Goal: Task Accomplishment & Management: Use online tool/utility

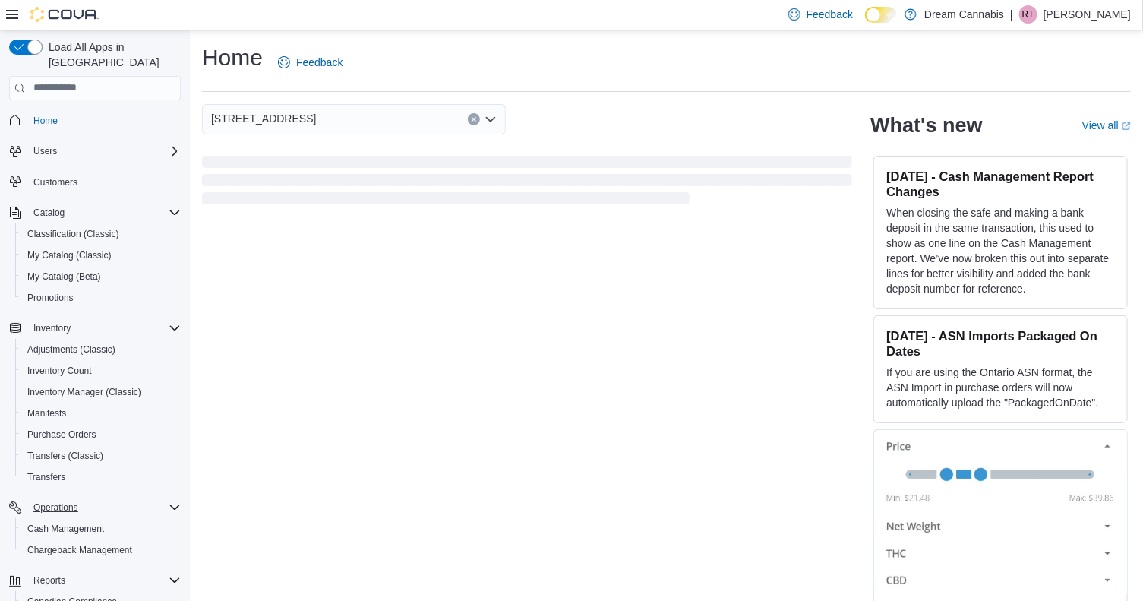
scroll to position [109, 0]
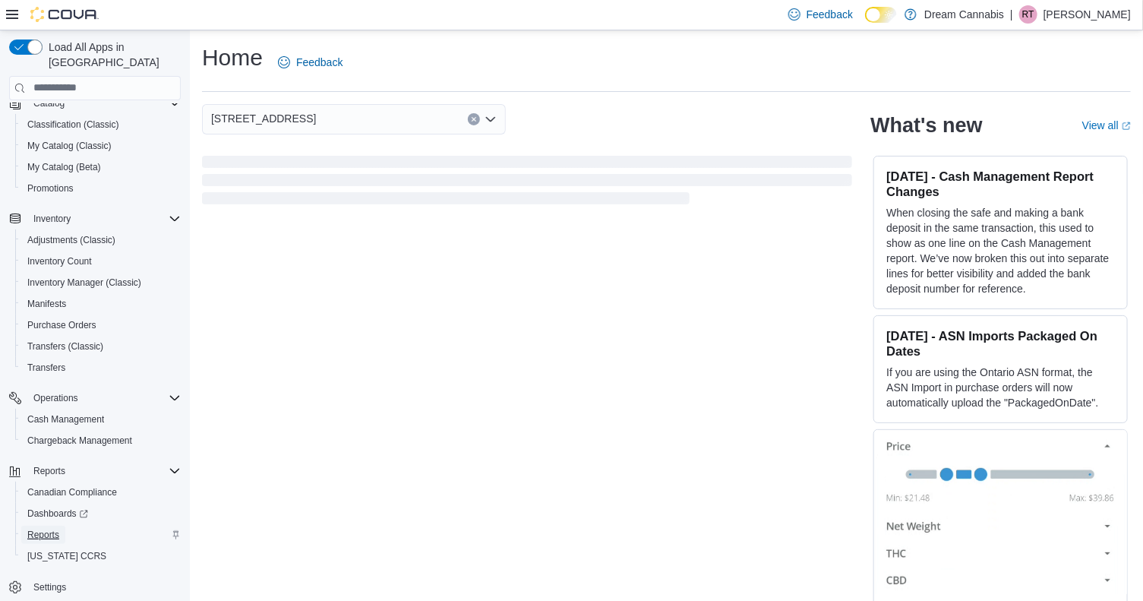
click at [46, 528] on span "Reports" at bounding box center [43, 534] width 32 height 12
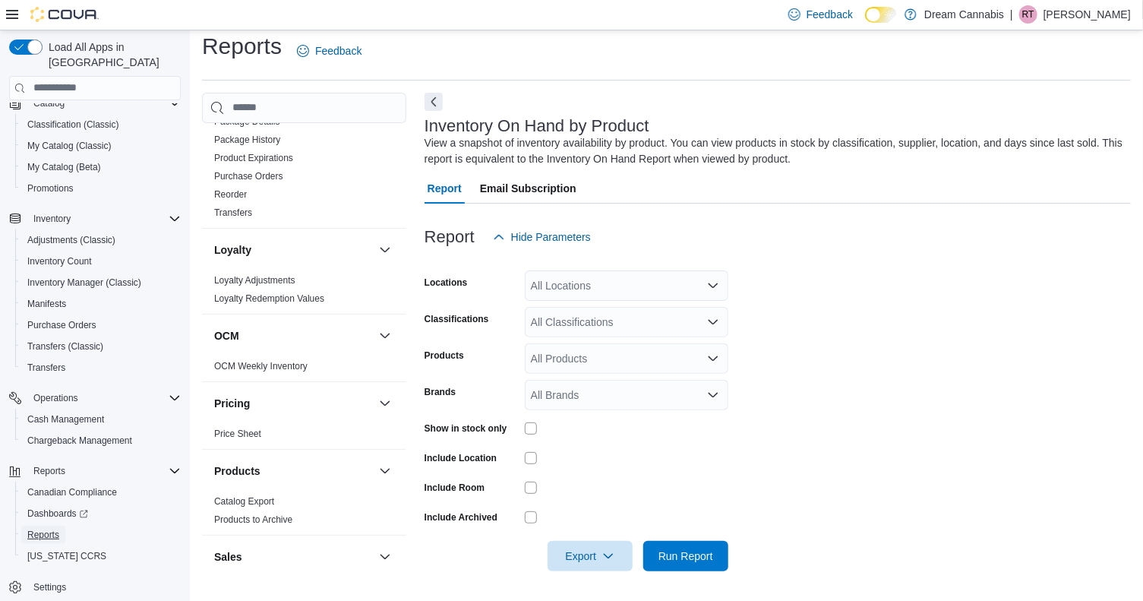
scroll to position [1189, 0]
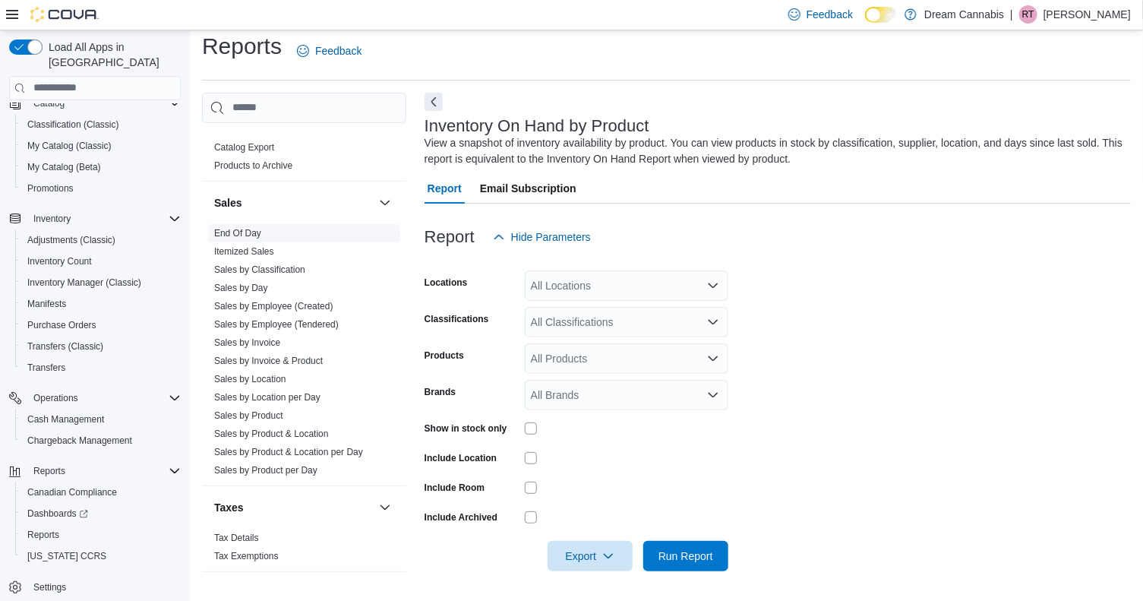
click at [247, 228] on link "End Of Day" at bounding box center [237, 233] width 47 height 11
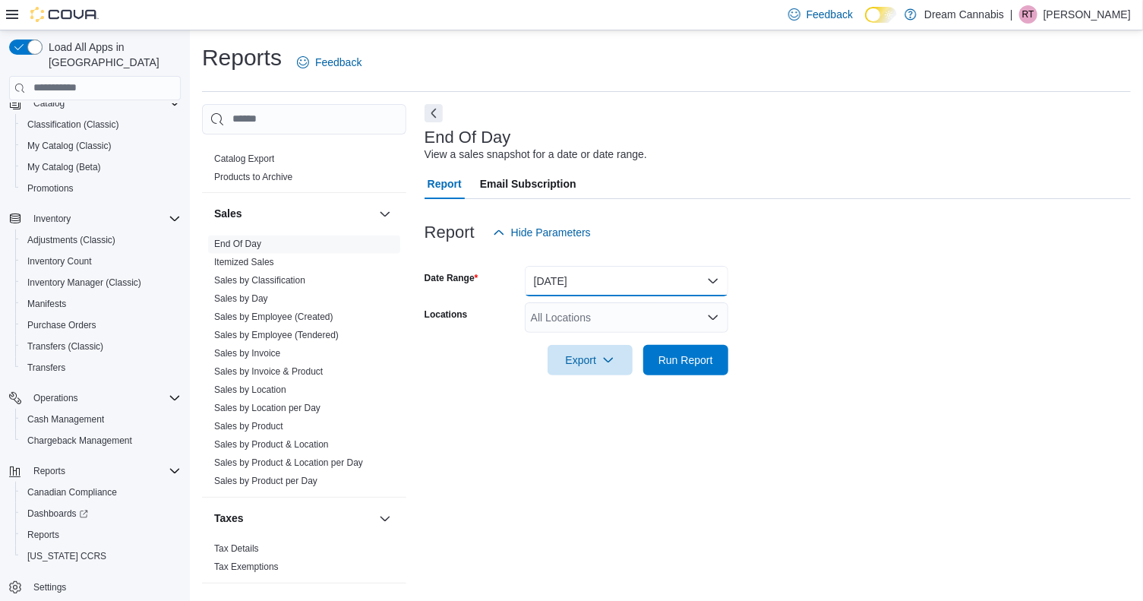
click at [617, 278] on button "Today" at bounding box center [626, 281] width 203 height 30
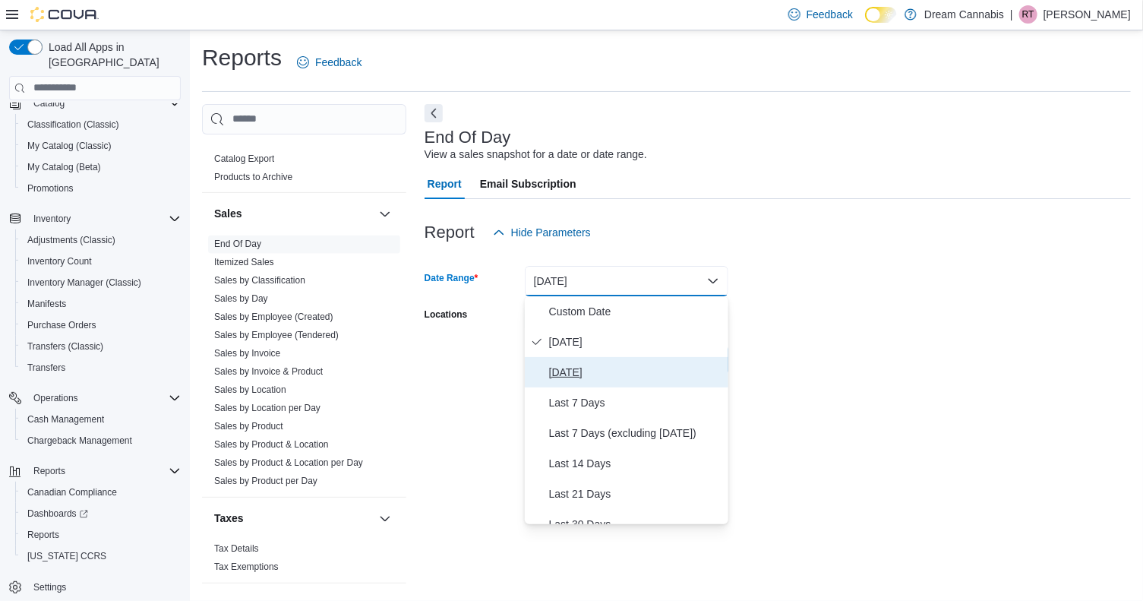
click at [573, 374] on span "Yesterday" at bounding box center [635, 372] width 173 height 18
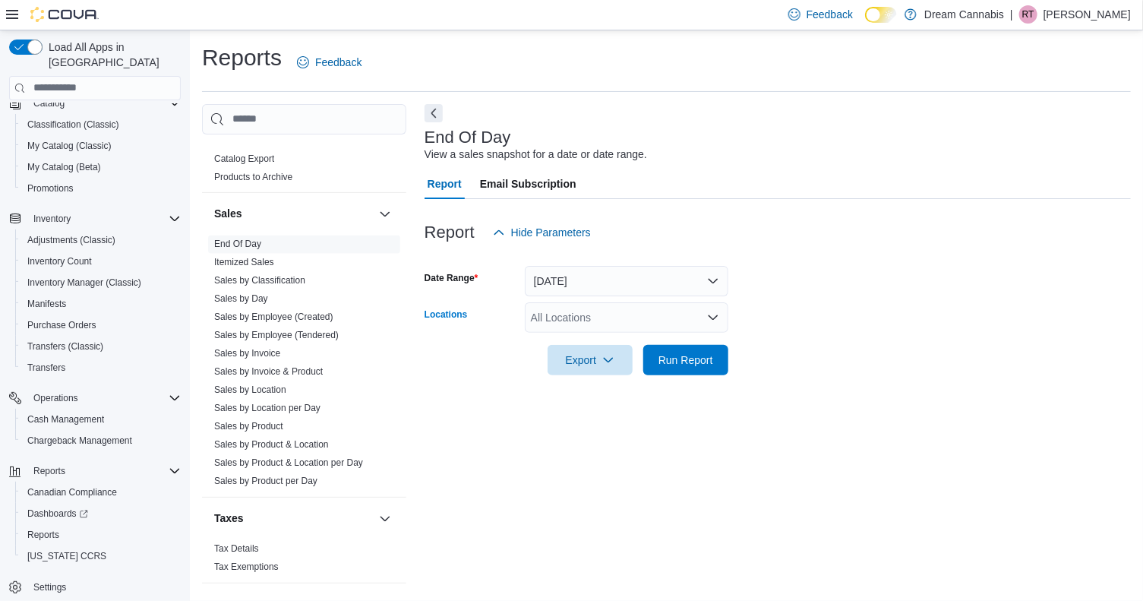
click at [595, 316] on div "All Locations" at bounding box center [626, 317] width 203 height 30
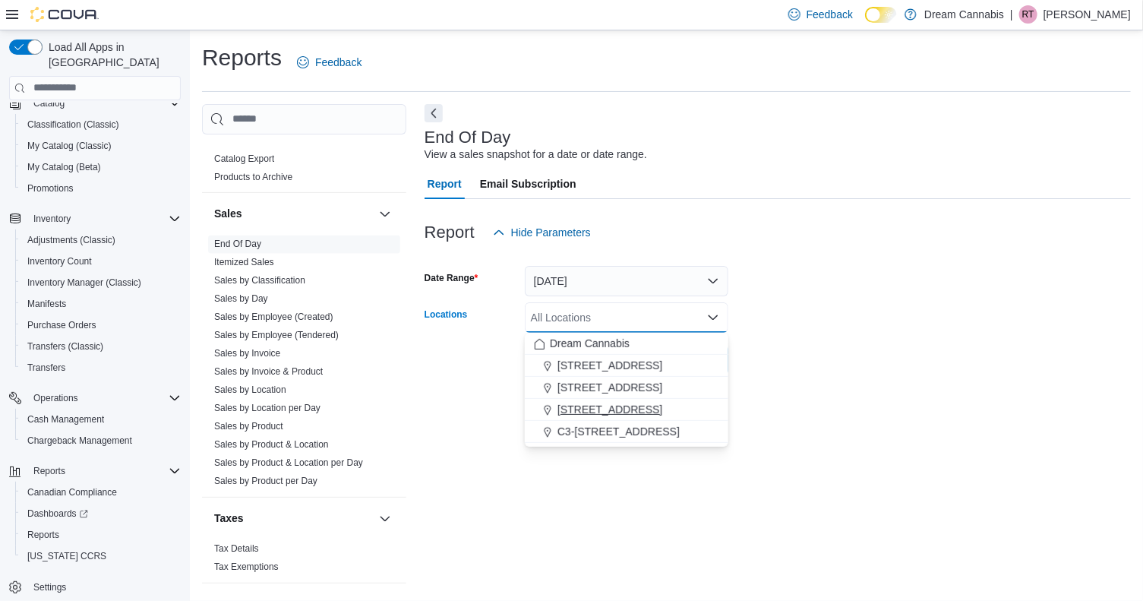
click at [607, 411] on span "5673 Osgoode Main St" at bounding box center [609, 409] width 105 height 15
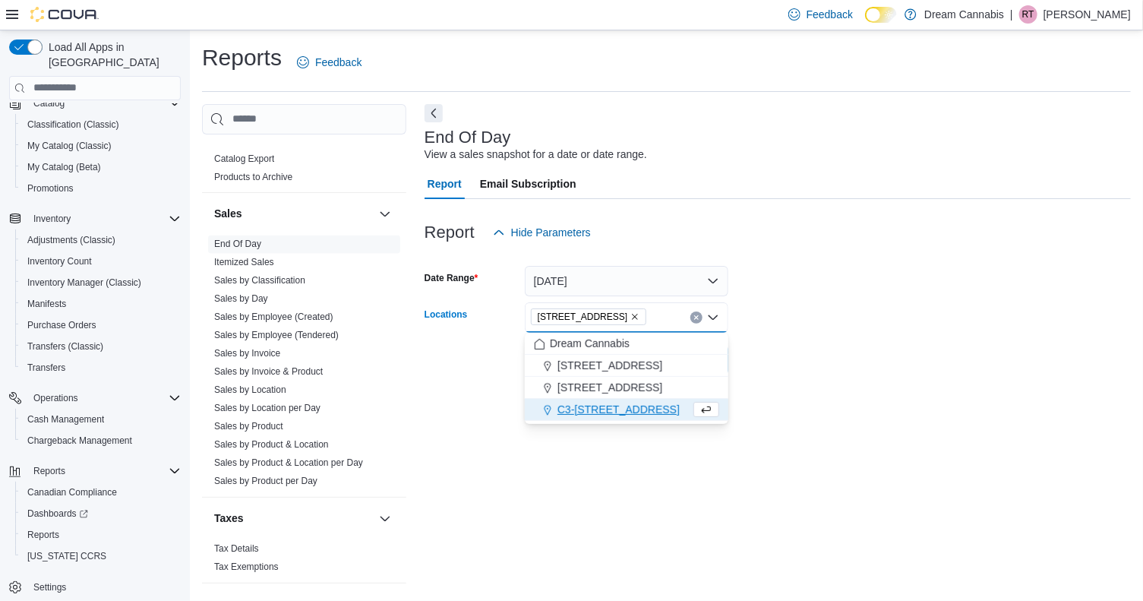
click at [863, 375] on div at bounding box center [777, 384] width 706 height 18
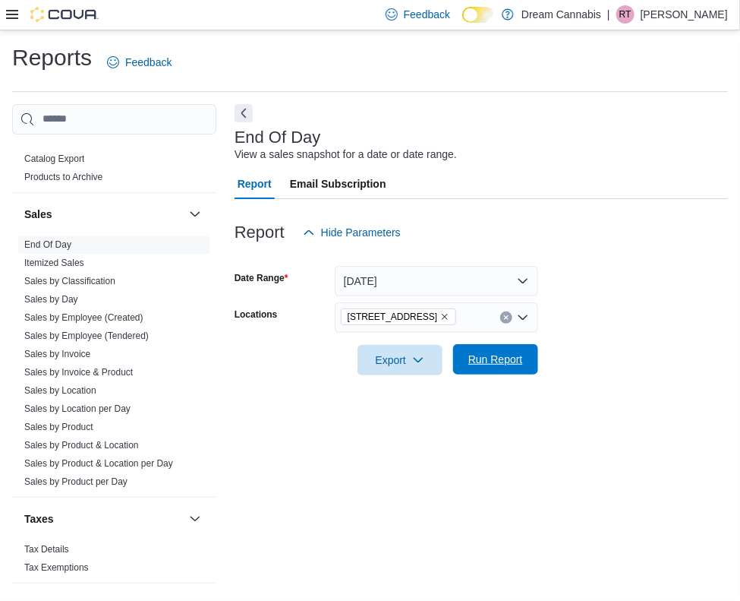
click at [506, 362] on span "Run Report" at bounding box center [495, 359] width 55 height 15
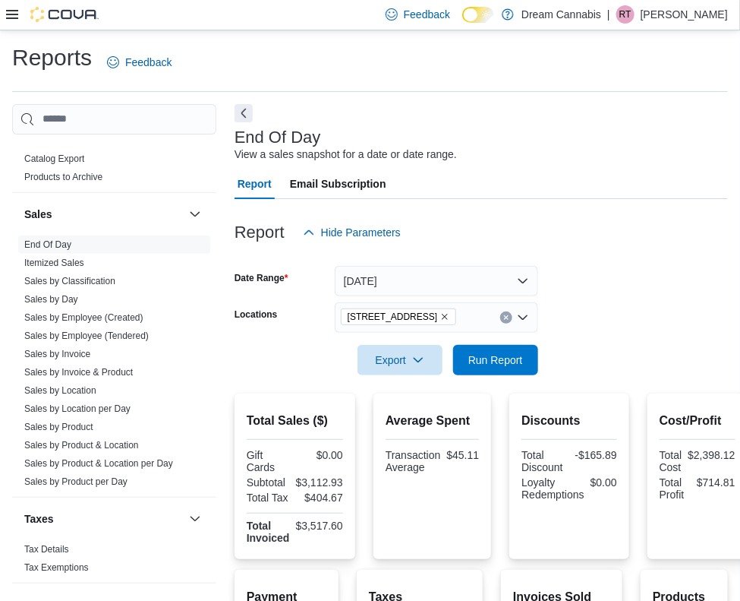
click at [254, 115] on div "End Of Day View a sales snapshot for a date or date range. Report Email Subscri…" at bounding box center [482, 502] width 494 height 797
click at [244, 118] on button "Next" at bounding box center [244, 112] width 18 height 18
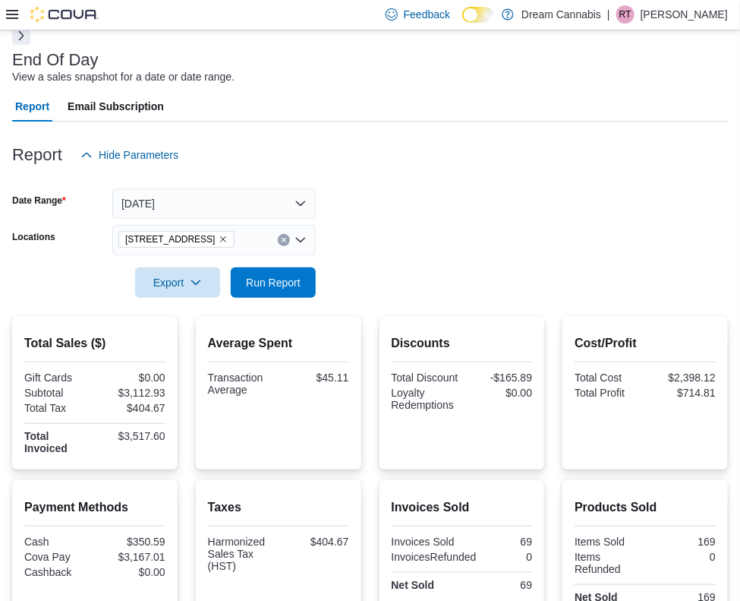
scroll to position [79, 0]
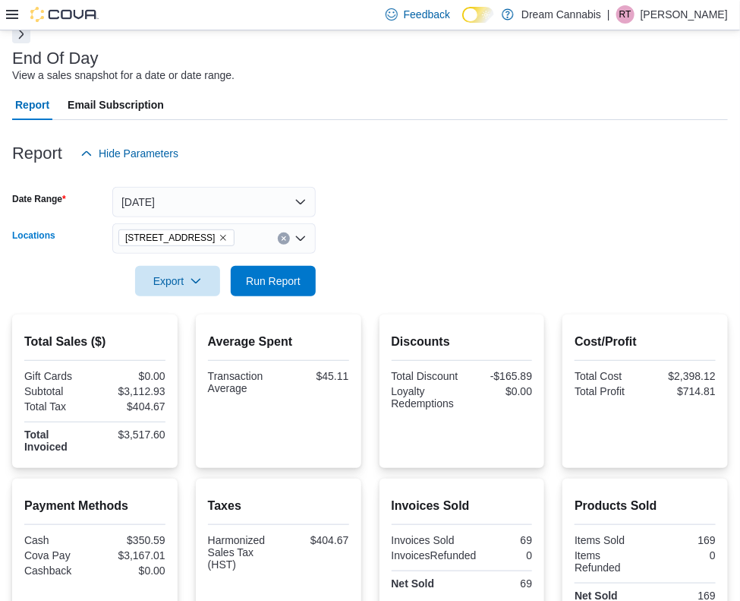
click at [228, 235] on icon "Remove 5673 Osgoode Main St from selection in this group" at bounding box center [223, 237] width 9 height 9
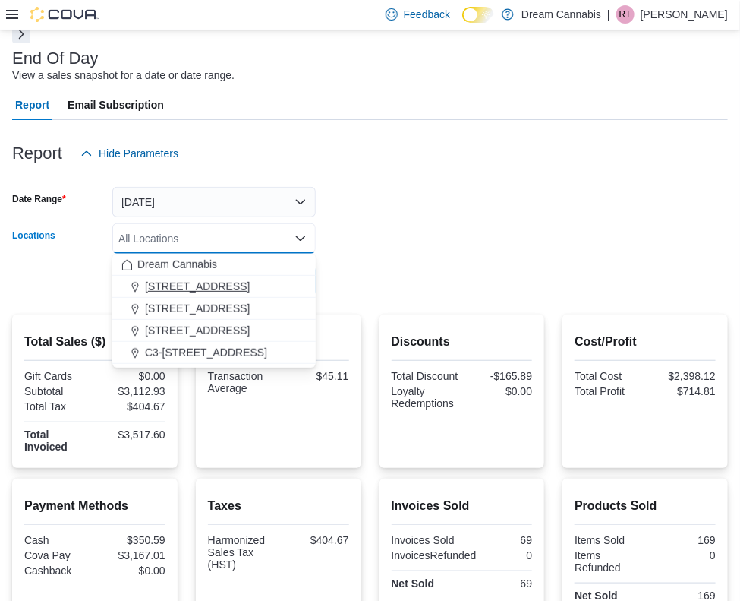
click at [200, 295] on button "1B-250 Greenbank Rd" at bounding box center [213, 287] width 203 height 22
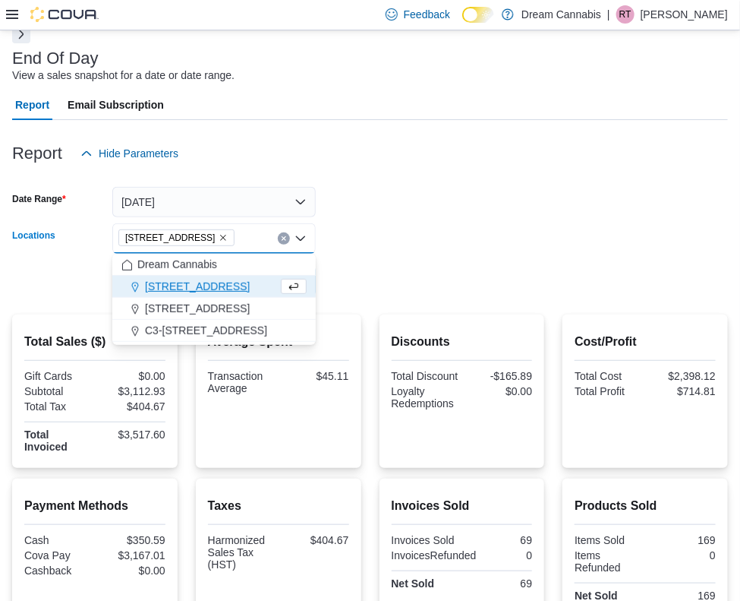
click at [228, 241] on span "1B-250 Greenbank Rd" at bounding box center [176, 237] width 103 height 15
click at [226, 235] on icon "Remove 1B-250 Greenbank Rd from selection in this group" at bounding box center [223, 238] width 6 height 6
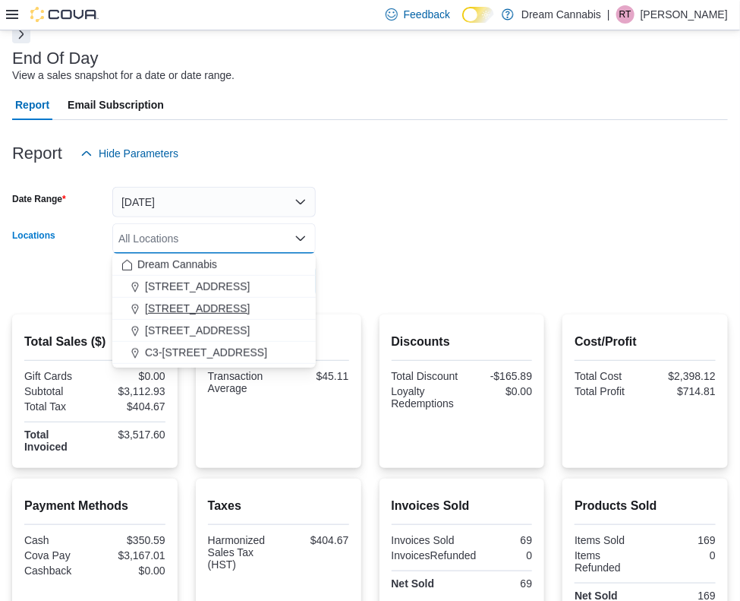
click at [213, 307] on span "290 King St W" at bounding box center [197, 308] width 105 height 15
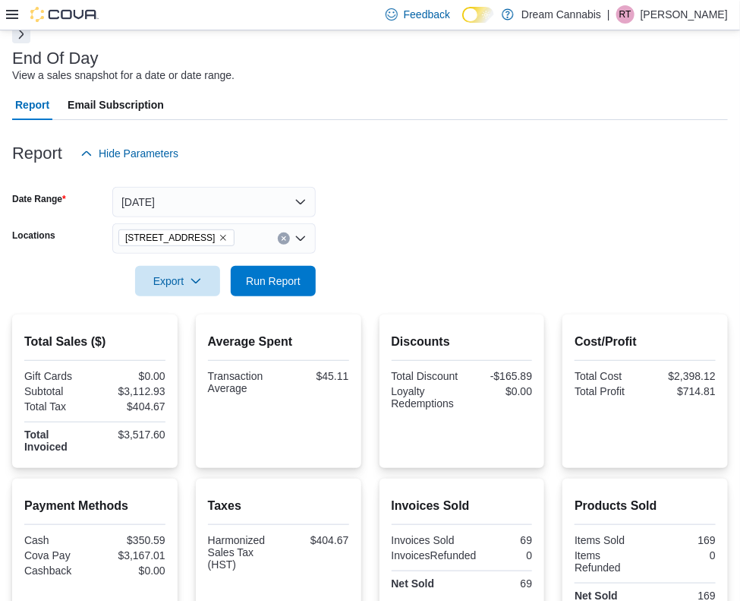
click at [388, 261] on div at bounding box center [370, 260] width 716 height 12
click at [287, 286] on span "Run Report" at bounding box center [273, 280] width 55 height 15
click at [220, 236] on icon "Remove 290 King St W from selection in this group" at bounding box center [223, 238] width 6 height 6
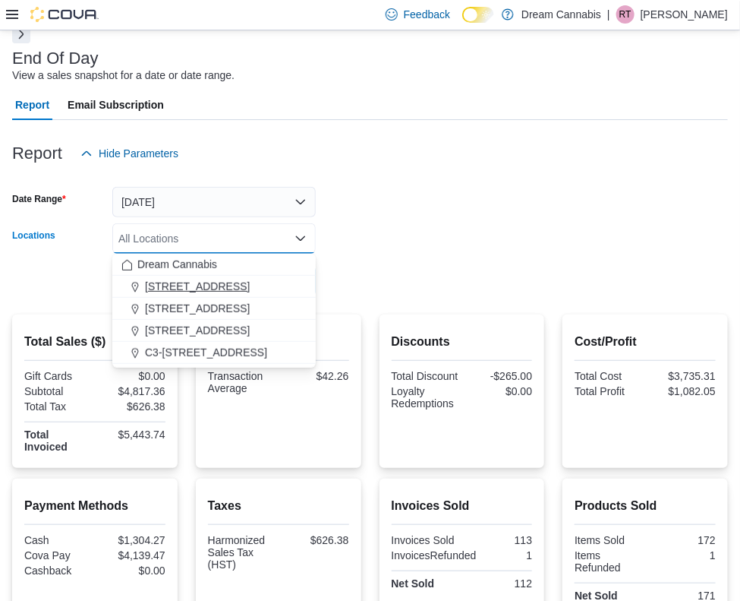
click at [210, 284] on span "1B-250 Greenbank Rd" at bounding box center [197, 286] width 105 height 15
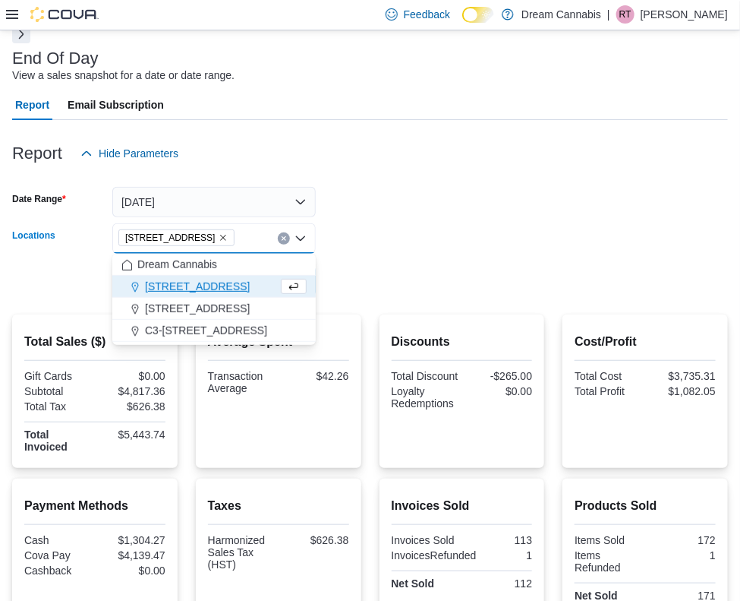
click at [390, 266] on form "Date Range Yesterday Locations 1B-250 Greenbank Rd Combo box. Selected. 1B-250 …" at bounding box center [370, 233] width 716 height 128
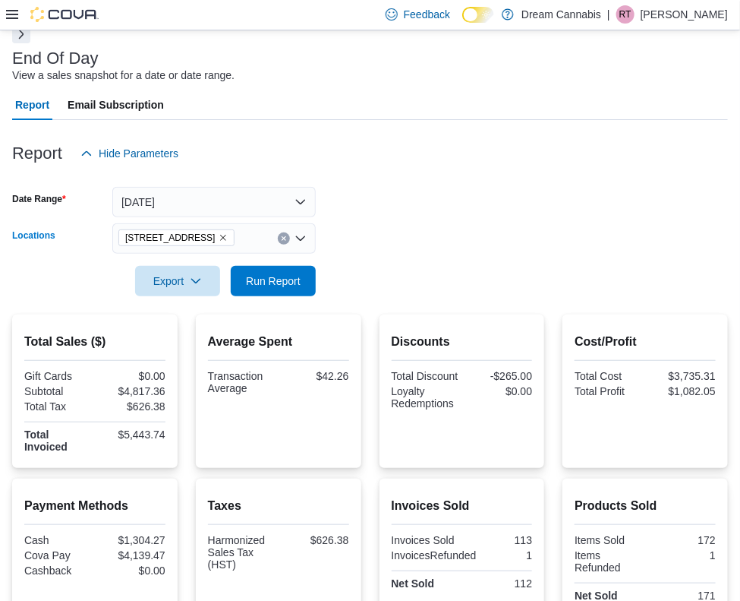
click at [226, 237] on icon "Remove 1B-250 Greenbank Rd from selection in this group" at bounding box center [223, 238] width 6 height 6
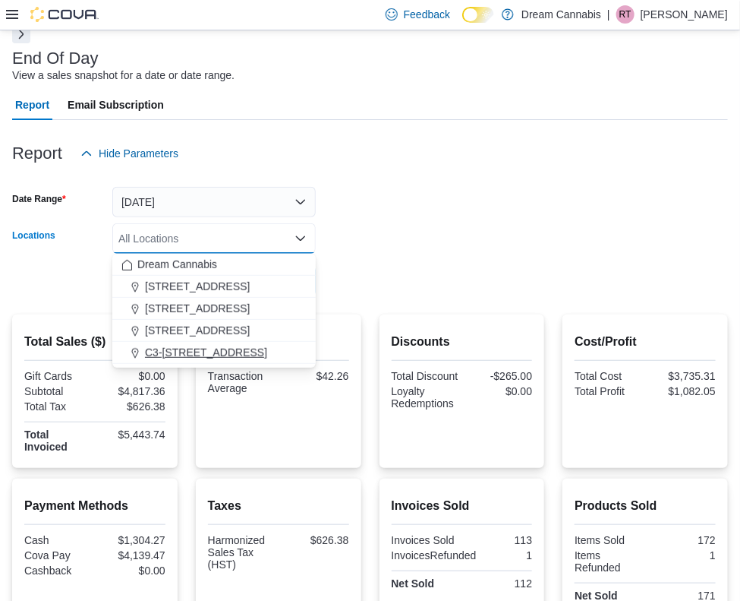
click at [234, 342] on button "C3-3000 Wellington Rd" at bounding box center [213, 353] width 203 height 22
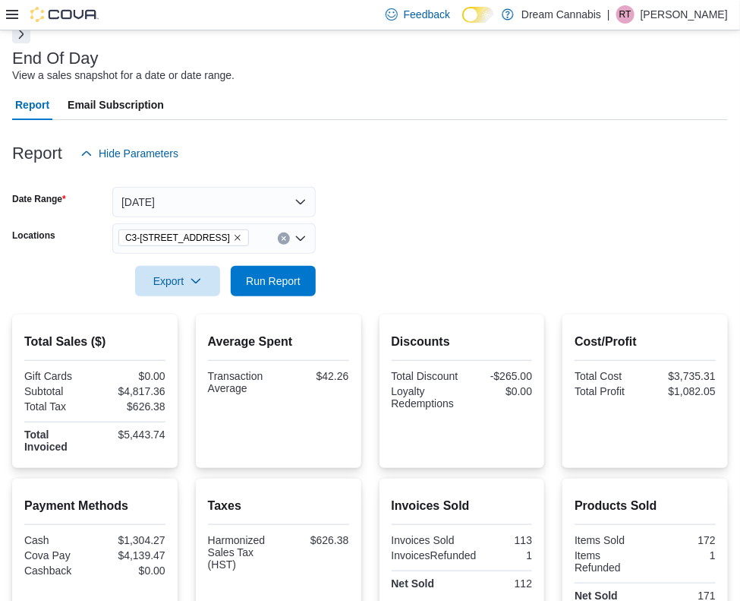
click at [358, 288] on form "Date Range Yesterday Locations C3-3000 Wellington Rd Export Run Report" at bounding box center [370, 233] width 716 height 128
click at [279, 285] on span "Run Report" at bounding box center [273, 280] width 55 height 15
click at [236, 237] on icon "Remove C3-3000 Wellington Rd from selection in this group" at bounding box center [238, 238] width 6 height 6
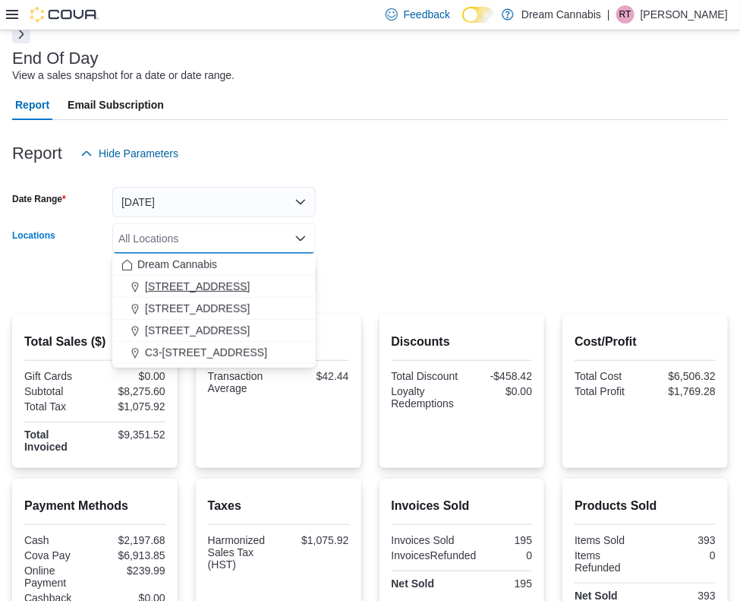
click at [222, 285] on span "1B-250 Greenbank Rd" at bounding box center [197, 286] width 105 height 15
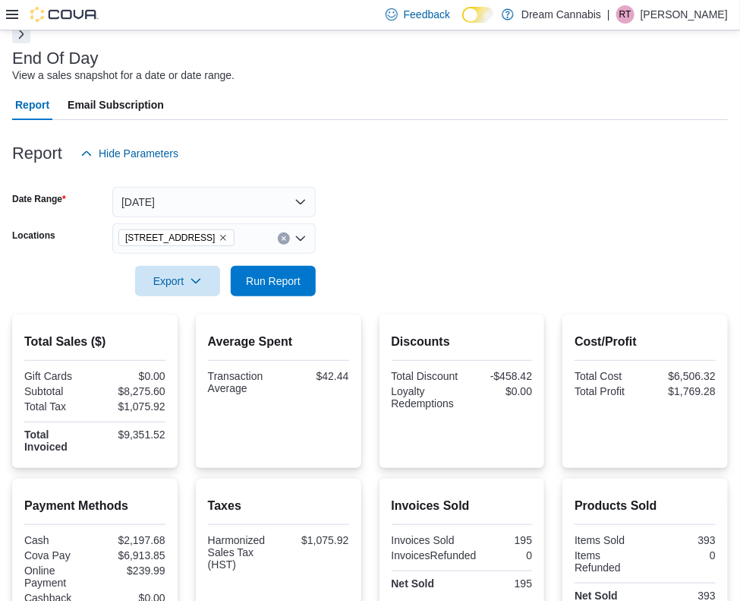
click at [383, 261] on div at bounding box center [370, 260] width 716 height 12
click at [284, 273] on span "Run Report" at bounding box center [273, 280] width 55 height 15
click at [202, 202] on button "Yesterday" at bounding box center [213, 202] width 203 height 30
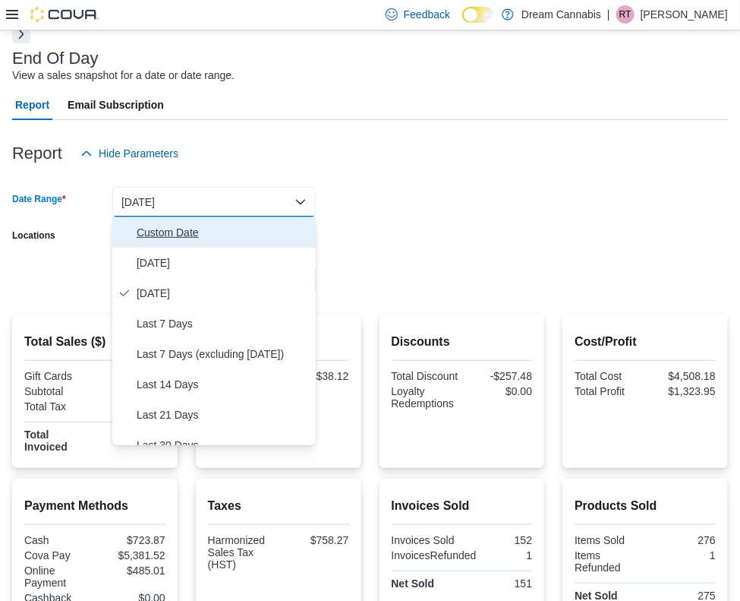
click at [166, 234] on span "Custom Date" at bounding box center [223, 232] width 173 height 18
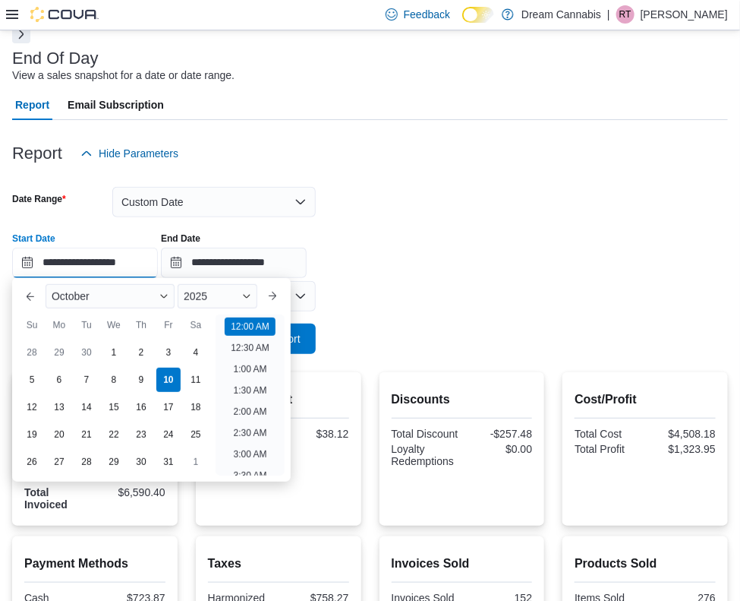
scroll to position [46, 0]
click at [59, 263] on input "**********" at bounding box center [85, 263] width 146 height 30
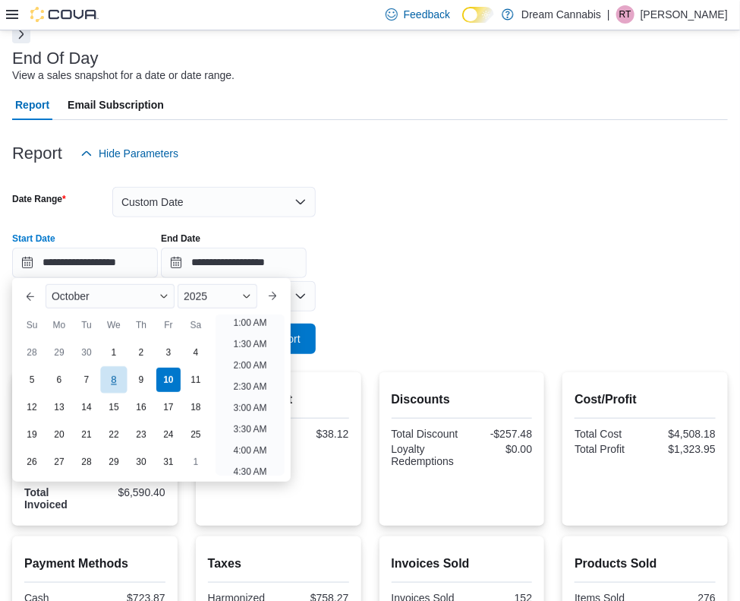
click at [114, 370] on div "8" at bounding box center [113, 379] width 27 height 27
type input "**********"
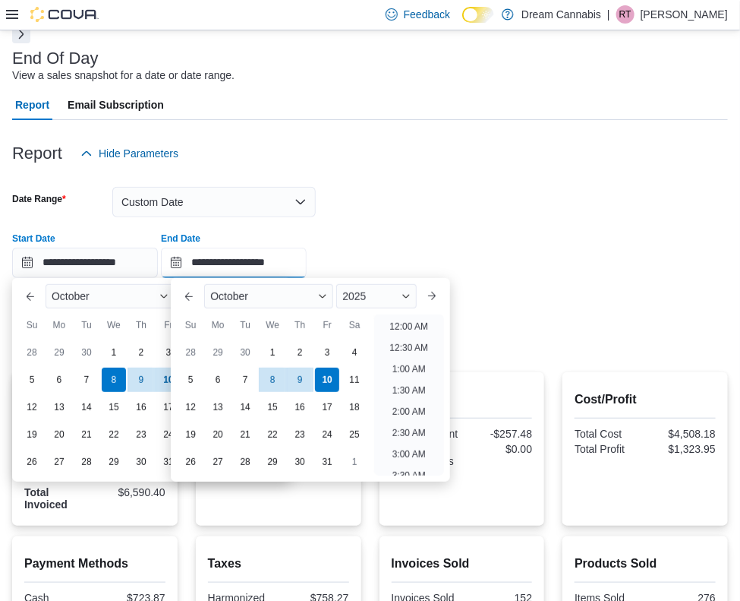
scroll to position [862, 0]
click at [224, 258] on input "**********" at bounding box center [234, 263] width 146 height 30
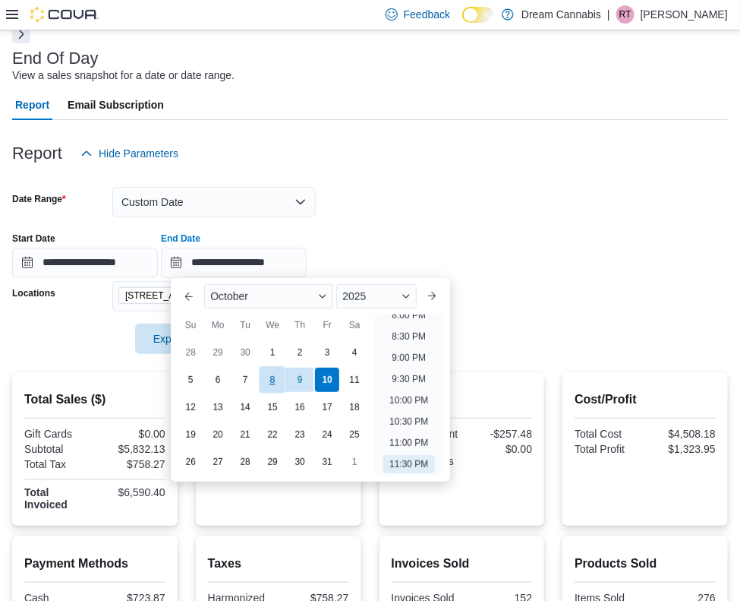
click at [273, 378] on div "8" at bounding box center [273, 379] width 27 height 27
type input "**********"
click at [483, 171] on div at bounding box center [370, 178] width 716 height 18
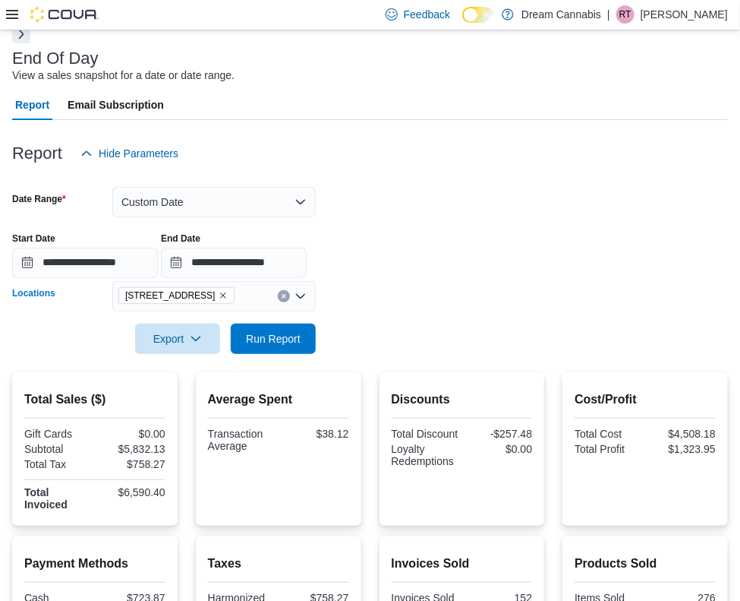
click at [228, 293] on icon "Remove 1B-250 Greenbank Rd from selection in this group" at bounding box center [223, 295] width 9 height 9
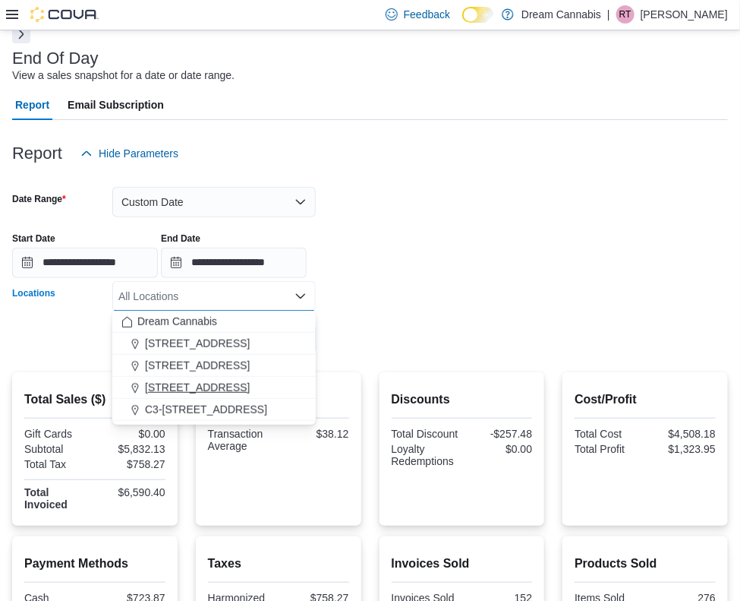
click at [189, 386] on span "5673 Osgoode Main St" at bounding box center [197, 387] width 105 height 15
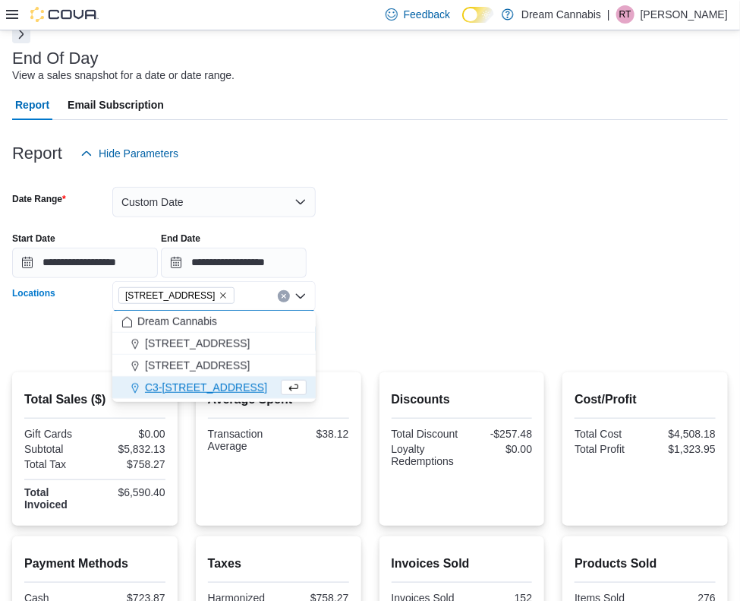
click at [408, 268] on div "**********" at bounding box center [370, 249] width 716 height 58
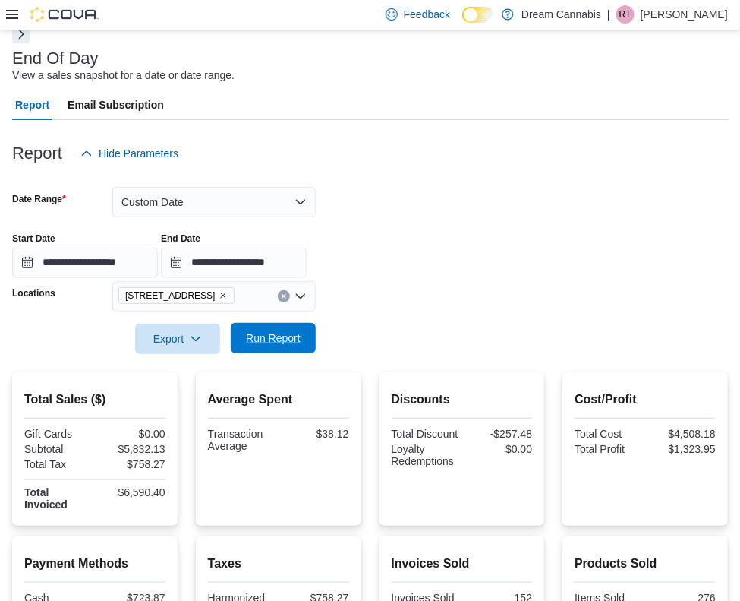
click at [267, 339] on span "Run Report" at bounding box center [273, 337] width 55 height 15
click at [228, 295] on icon "Remove 5673 Osgoode Main St from selection in this group" at bounding box center [223, 295] width 9 height 9
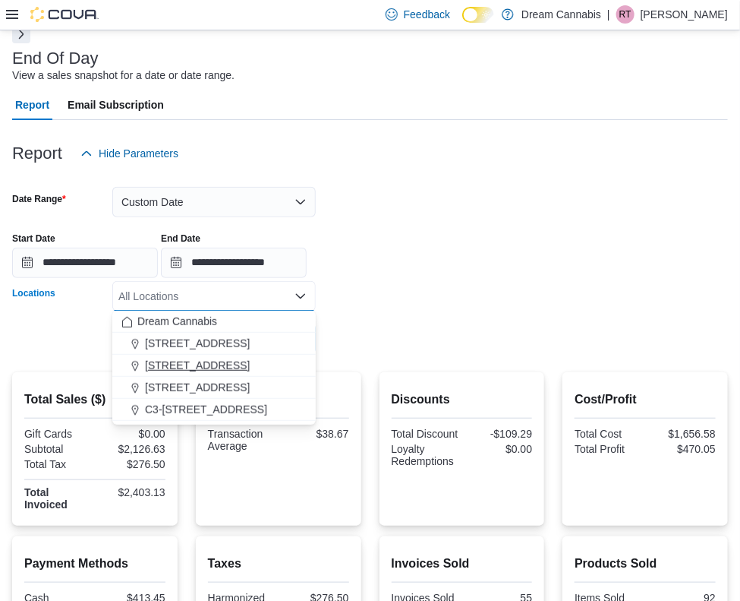
click at [191, 367] on span "290 King St W" at bounding box center [197, 365] width 105 height 15
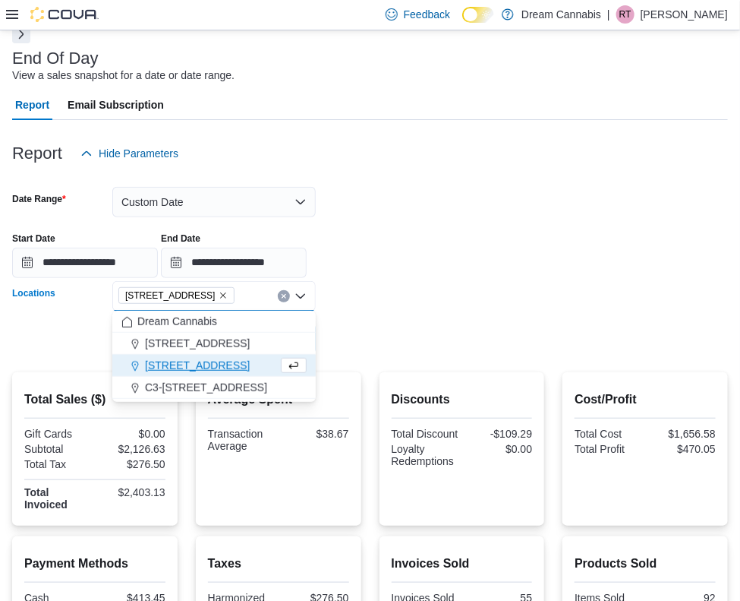
click at [385, 328] on form "**********" at bounding box center [370, 261] width 716 height 185
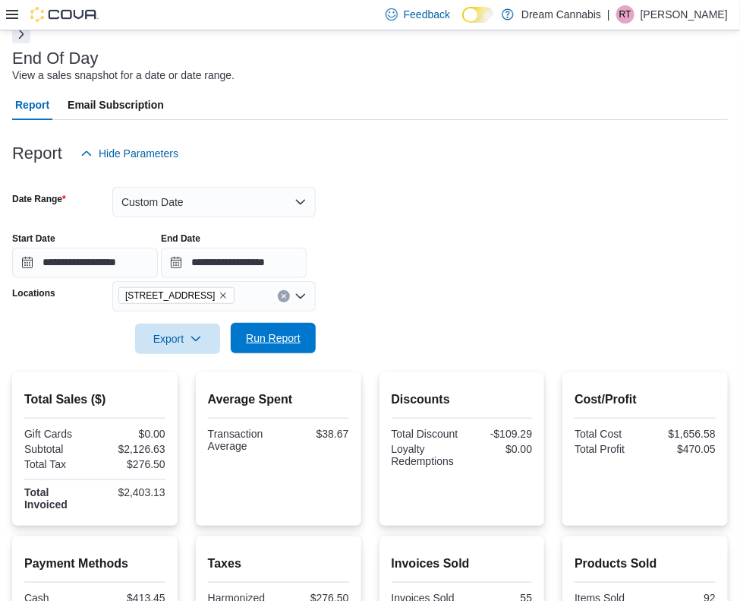
click at [273, 345] on span "Run Report" at bounding box center [273, 338] width 67 height 30
click at [219, 291] on icon "Remove 290 King St W from selection in this group" at bounding box center [223, 295] width 9 height 9
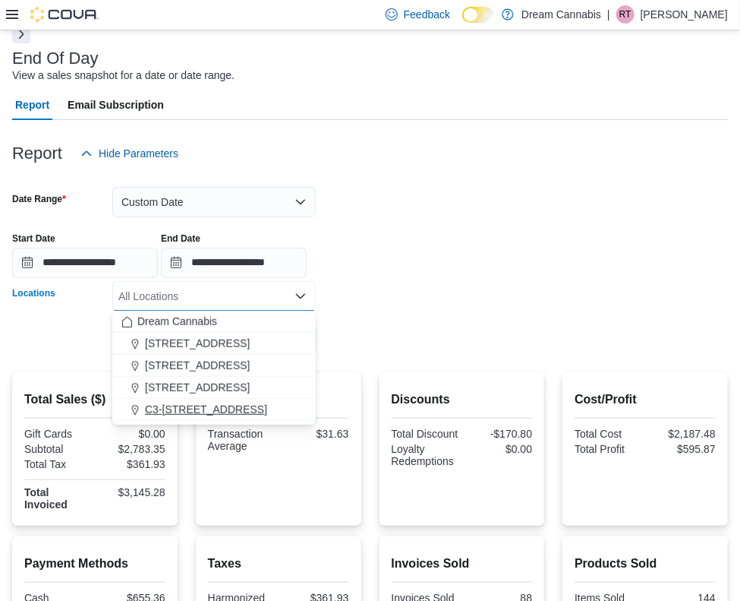
click at [200, 404] on span "C3-3000 Wellington Rd" at bounding box center [206, 409] width 122 height 15
click at [438, 321] on div at bounding box center [370, 317] width 716 height 12
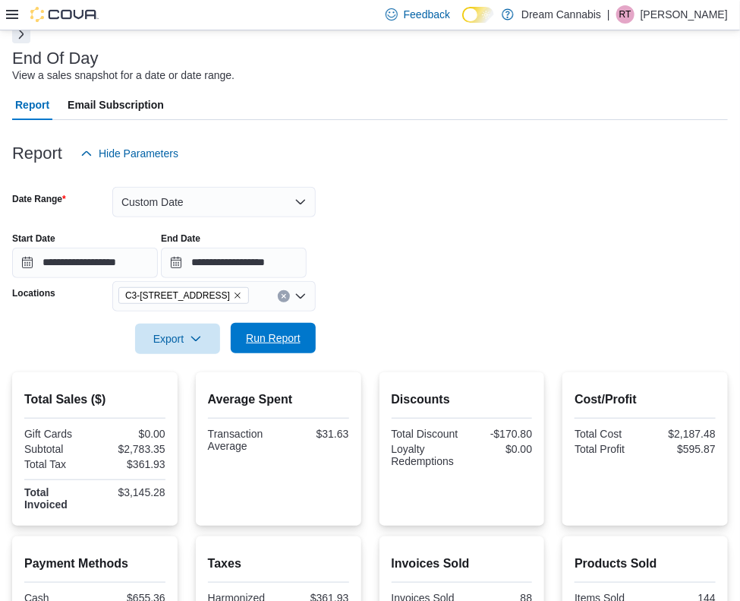
click at [289, 345] on span "Run Report" at bounding box center [273, 338] width 67 height 30
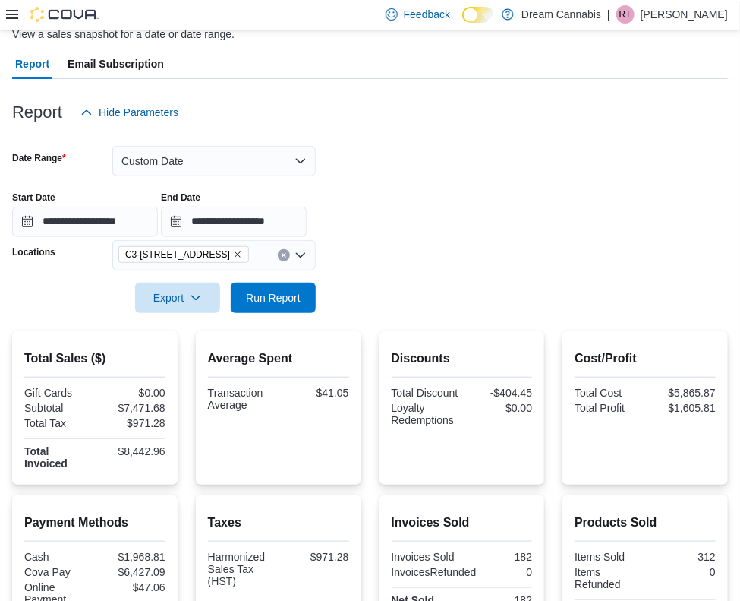
scroll to position [128, 0]
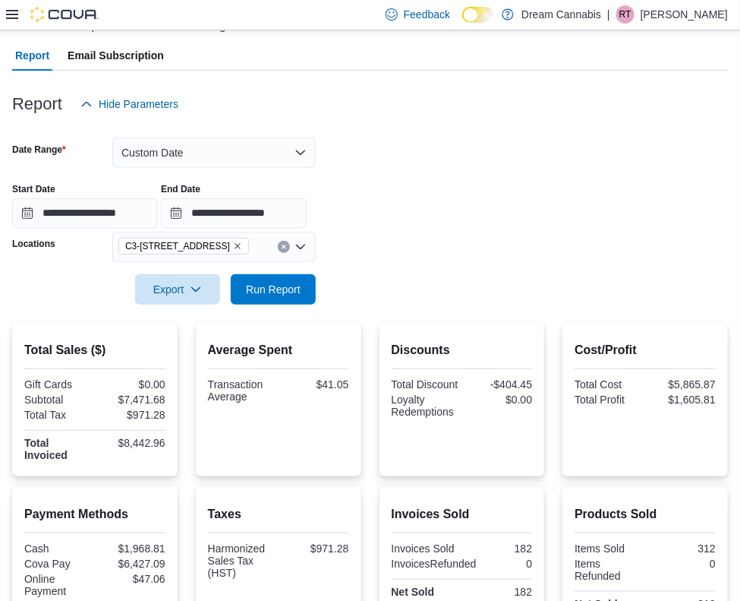
click at [237, 244] on icon "Remove C3-3000 Wellington Rd from selection in this group" at bounding box center [237, 245] width 9 height 9
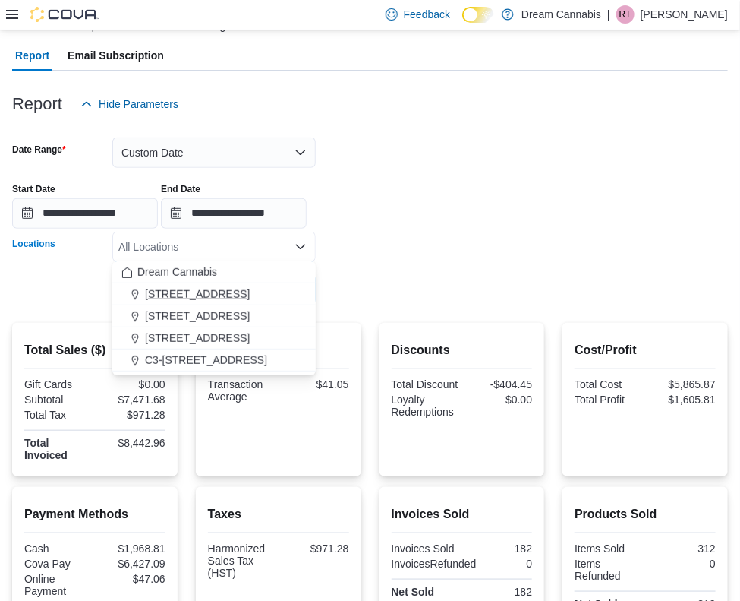
click at [213, 296] on span "1B-250 Greenbank Rd" at bounding box center [197, 293] width 105 height 15
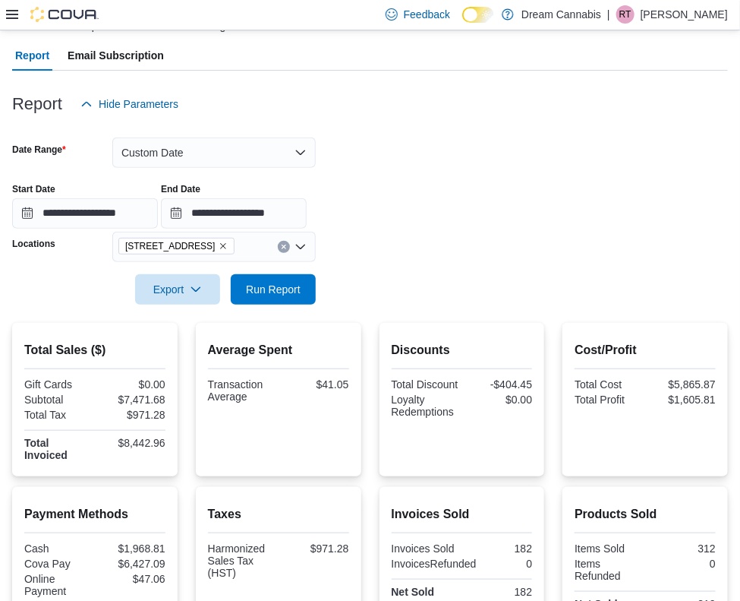
click at [391, 246] on form "**********" at bounding box center [370, 211] width 716 height 185
click at [298, 285] on span "Run Report" at bounding box center [273, 288] width 55 height 15
click at [287, 293] on span "Run Report" at bounding box center [273, 288] width 55 height 15
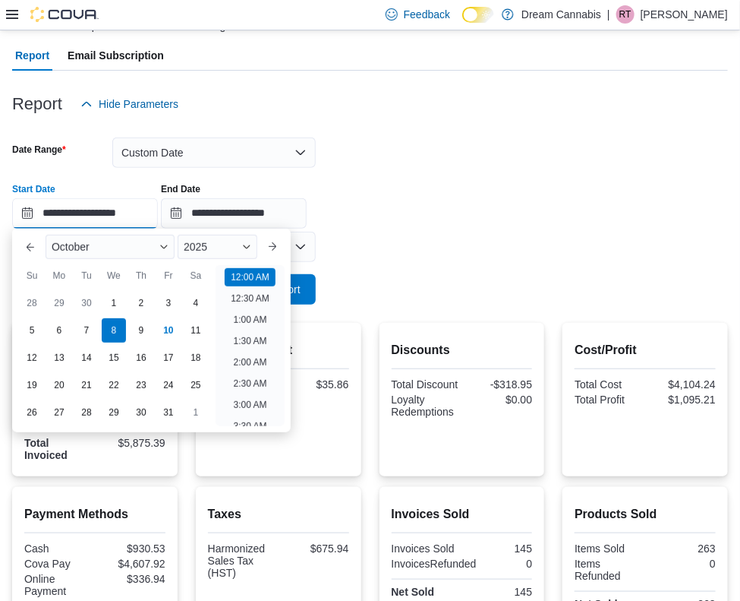
click at [73, 214] on input "**********" at bounding box center [85, 213] width 146 height 30
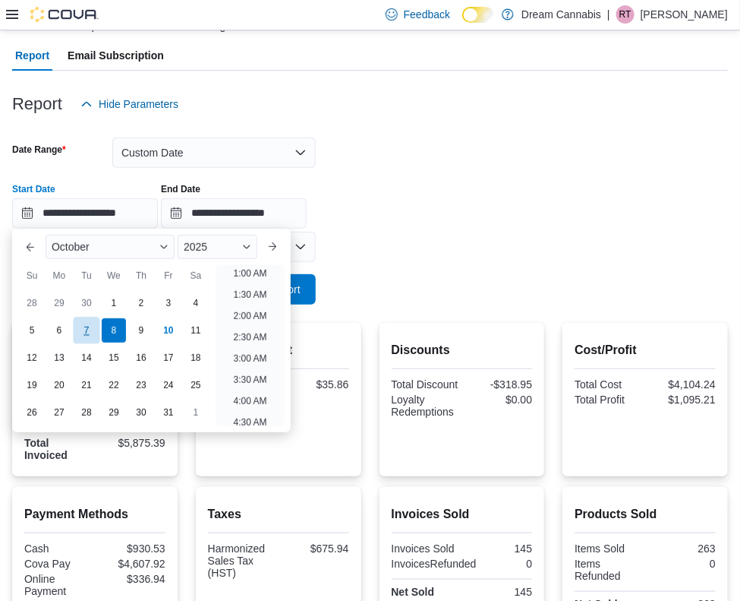
click at [84, 319] on div "7" at bounding box center [86, 330] width 27 height 27
type input "**********"
click at [225, 221] on input "**********" at bounding box center [234, 213] width 146 height 30
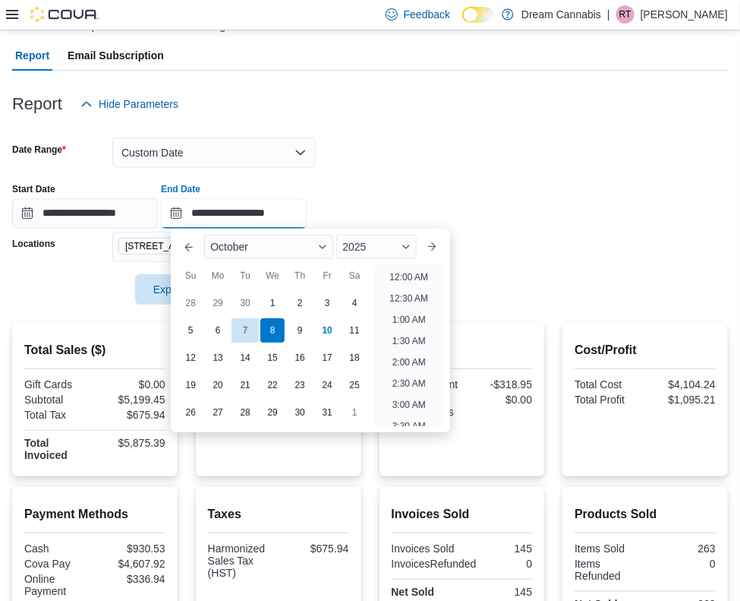
scroll to position [862, 0]
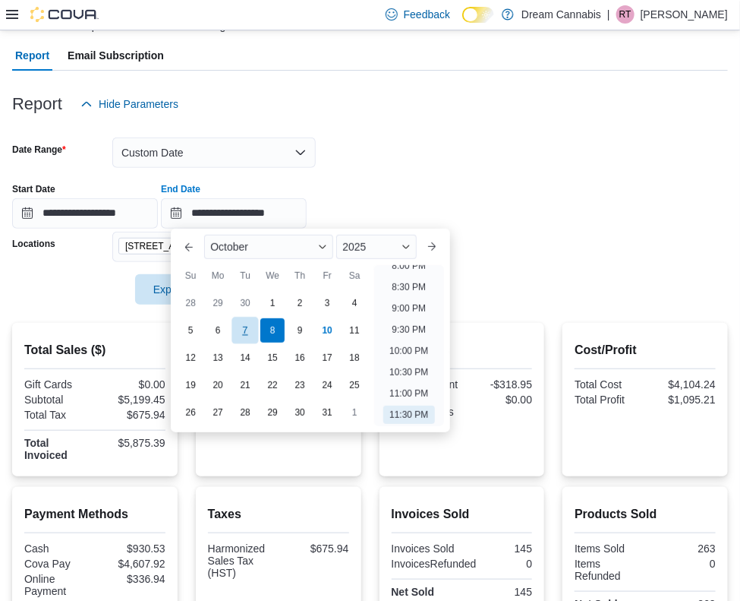
click at [249, 326] on div "7" at bounding box center [245, 330] width 27 height 27
type input "**********"
click at [535, 256] on form "**********" at bounding box center [370, 211] width 716 height 185
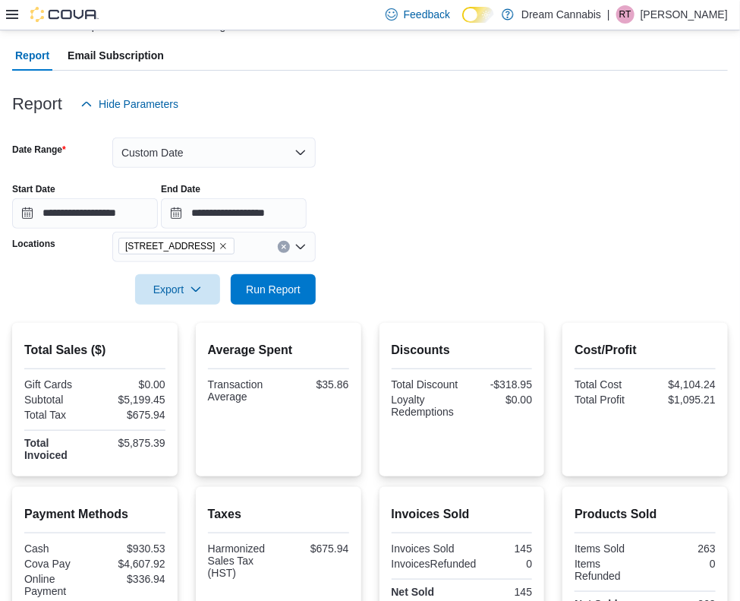
click at [228, 243] on icon "Remove 1B-250 Greenbank Rd from selection in this group" at bounding box center [223, 245] width 9 height 9
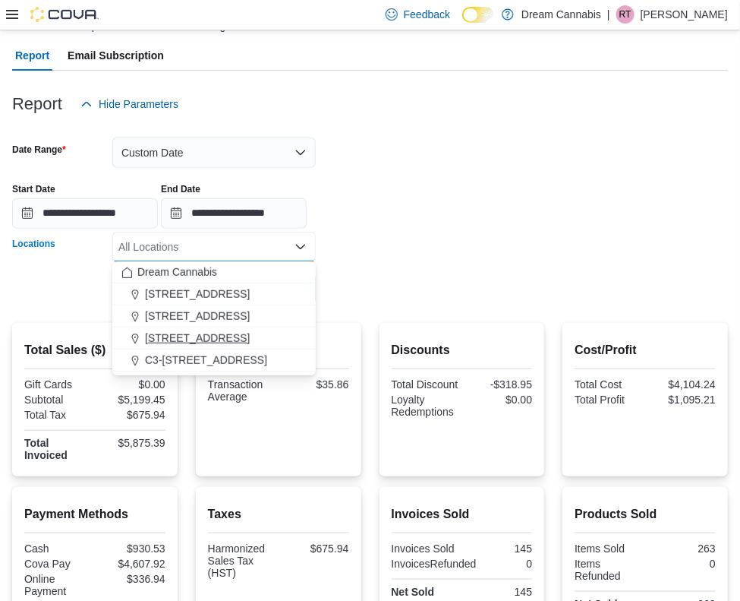
click at [210, 338] on span "5673 Osgoode Main St" at bounding box center [197, 337] width 105 height 15
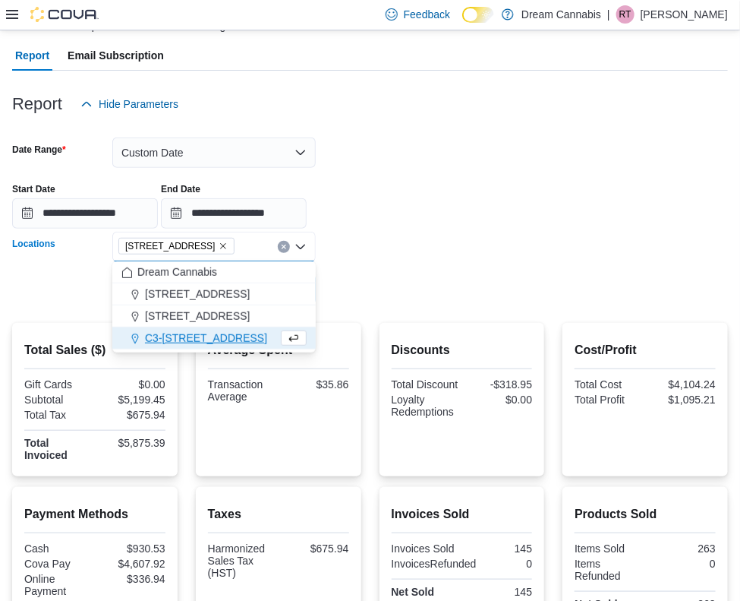
click at [405, 278] on form "**********" at bounding box center [370, 211] width 716 height 185
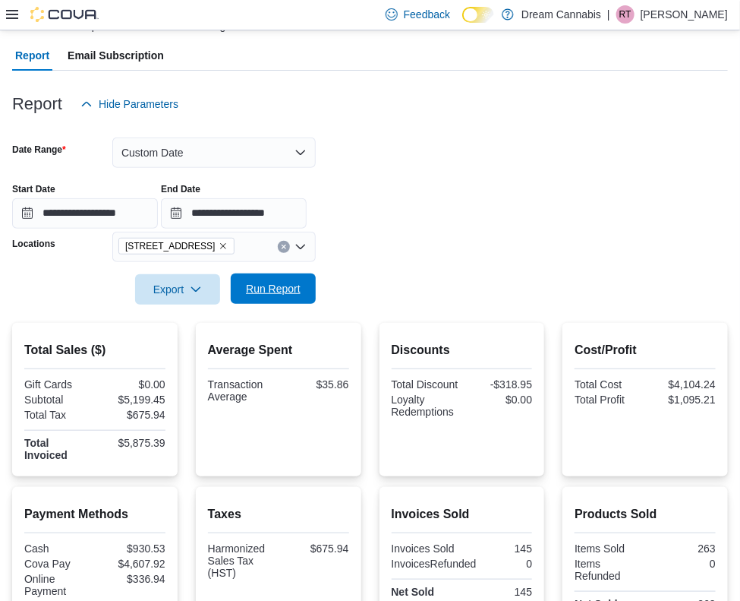
click at [254, 288] on span "Run Report" at bounding box center [273, 288] width 55 height 15
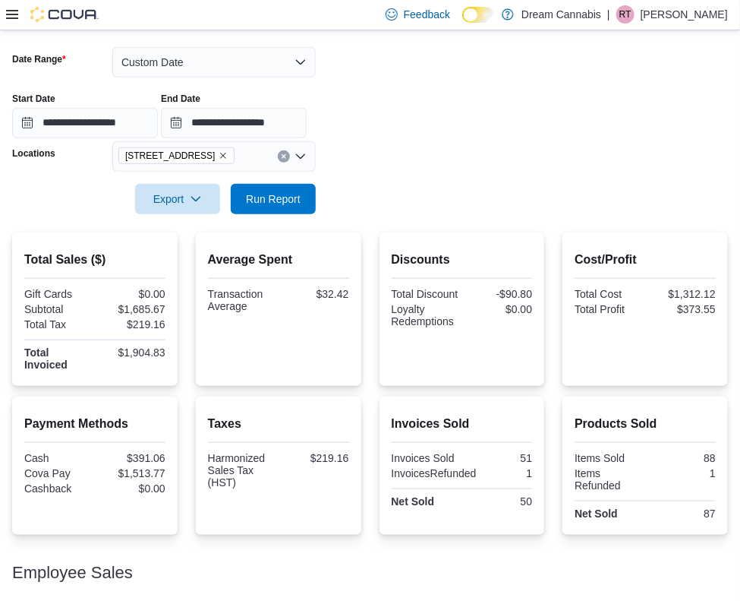
scroll to position [279, 0]
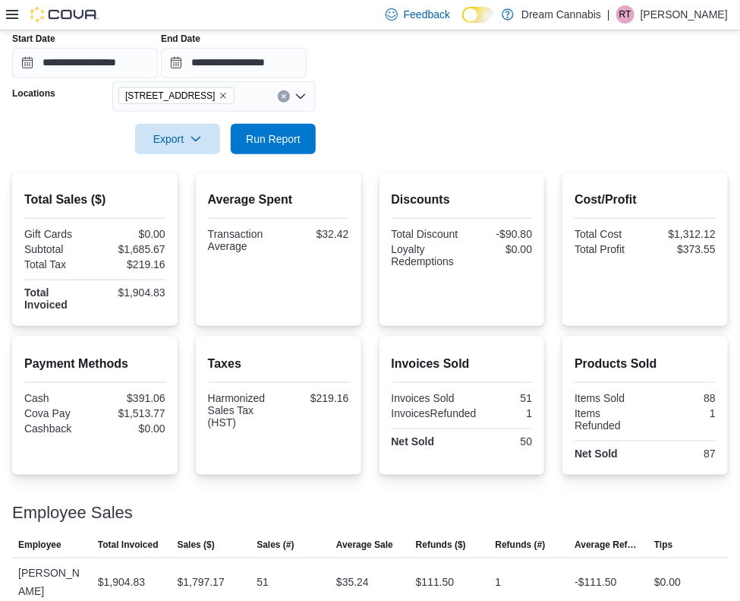
click at [226, 93] on icon "Remove 5673 Osgoode Main St from selection in this group" at bounding box center [223, 96] width 6 height 6
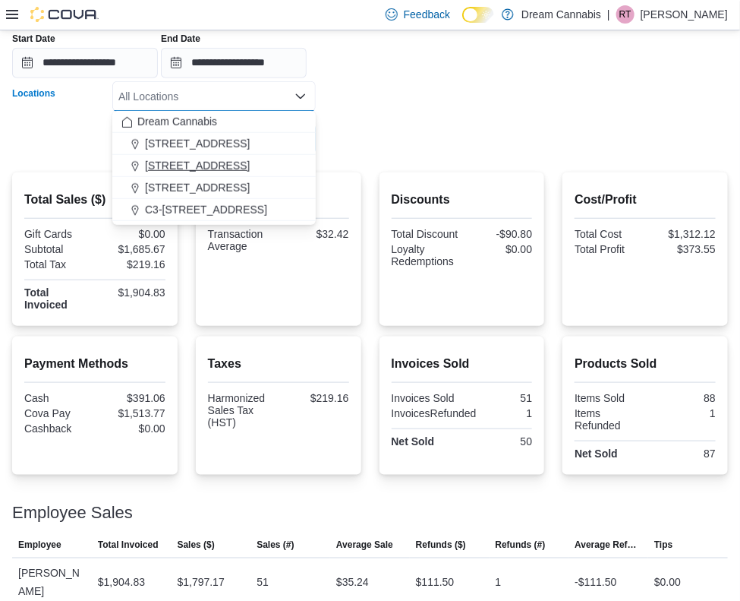
click at [209, 170] on span "290 King St W" at bounding box center [197, 165] width 105 height 15
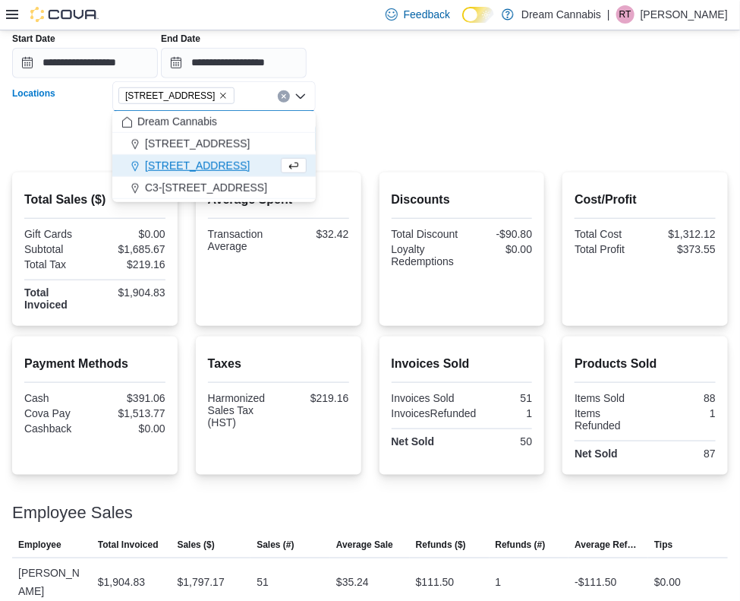
click at [367, 120] on div at bounding box center [370, 118] width 716 height 12
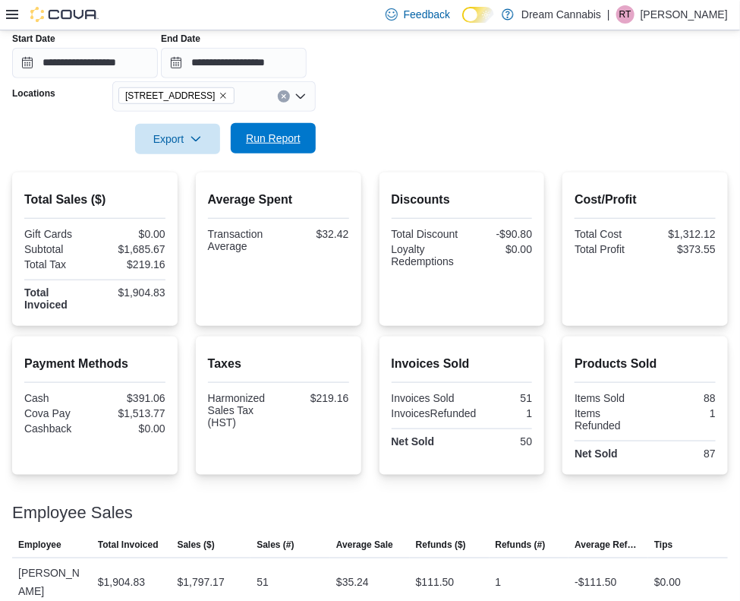
click at [277, 134] on span "Run Report" at bounding box center [273, 138] width 55 height 15
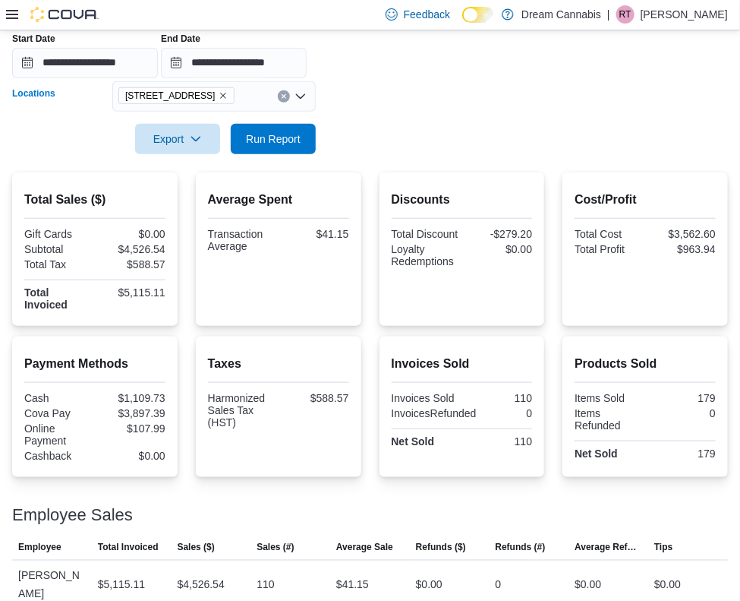
click at [220, 96] on icon "Remove 290 King St W from selection in this group" at bounding box center [223, 96] width 6 height 6
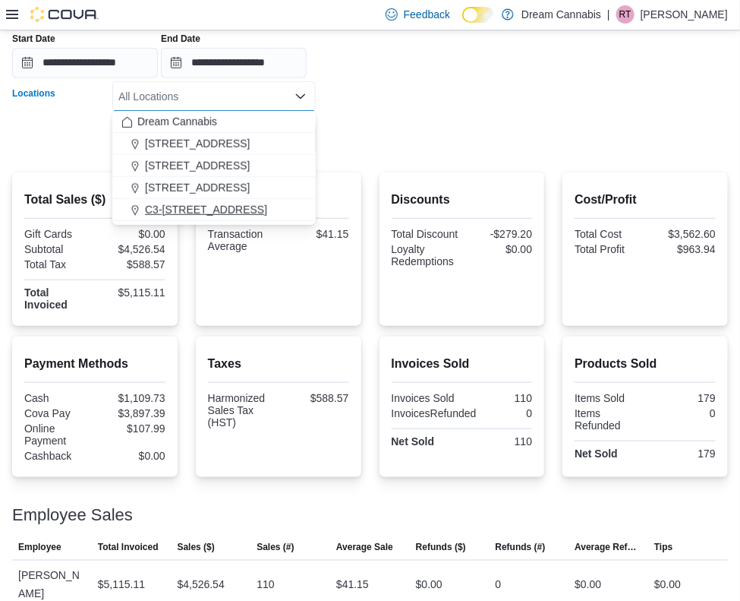
click at [205, 208] on span "C3-3000 Wellington Rd" at bounding box center [206, 209] width 122 height 15
click at [358, 121] on div at bounding box center [370, 118] width 716 height 12
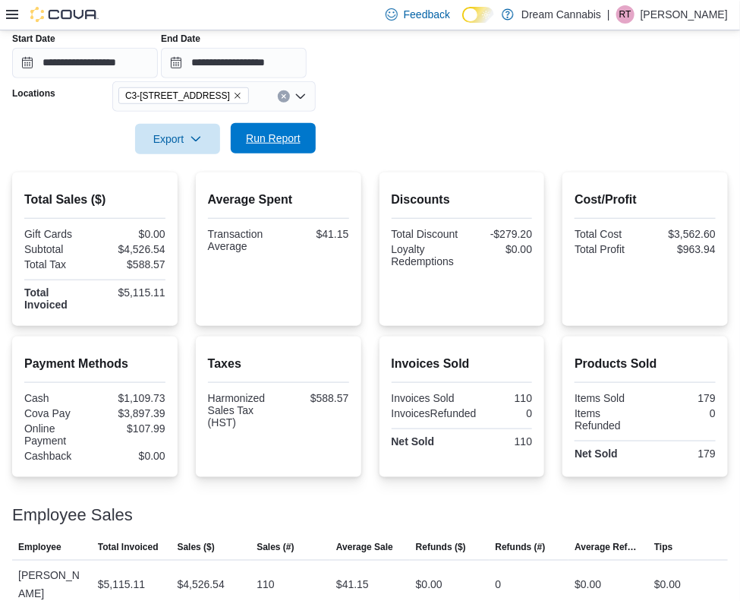
click at [270, 133] on span "Run Report" at bounding box center [273, 138] width 55 height 15
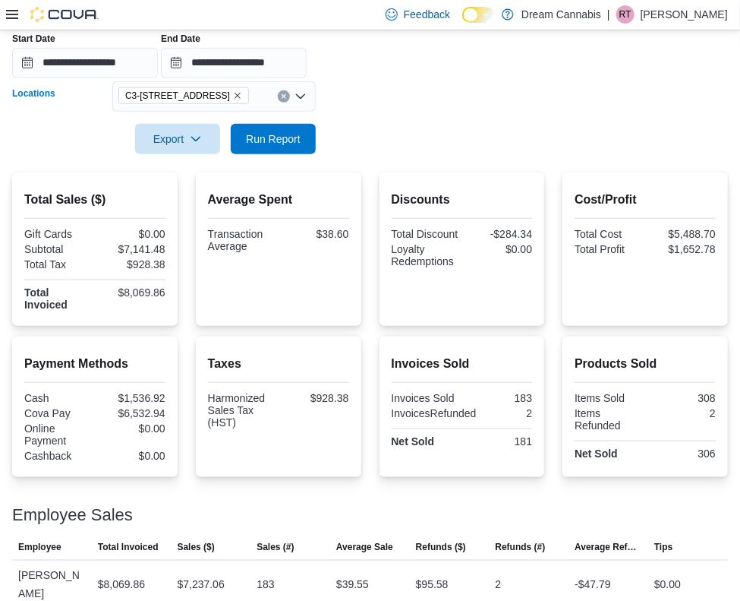
click at [238, 93] on icon "Remove C3-3000 Wellington Rd from selection in this group" at bounding box center [237, 95] width 9 height 9
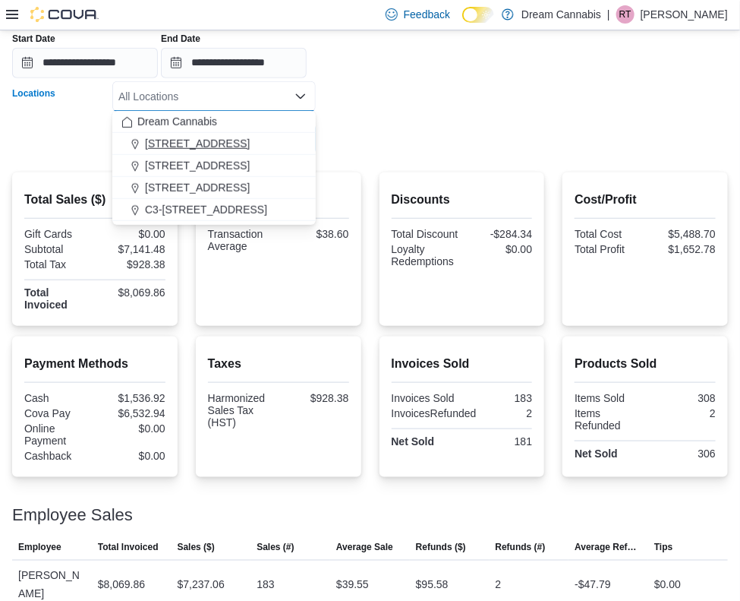
click at [191, 143] on span "1B-250 Greenbank Rd" at bounding box center [197, 143] width 105 height 15
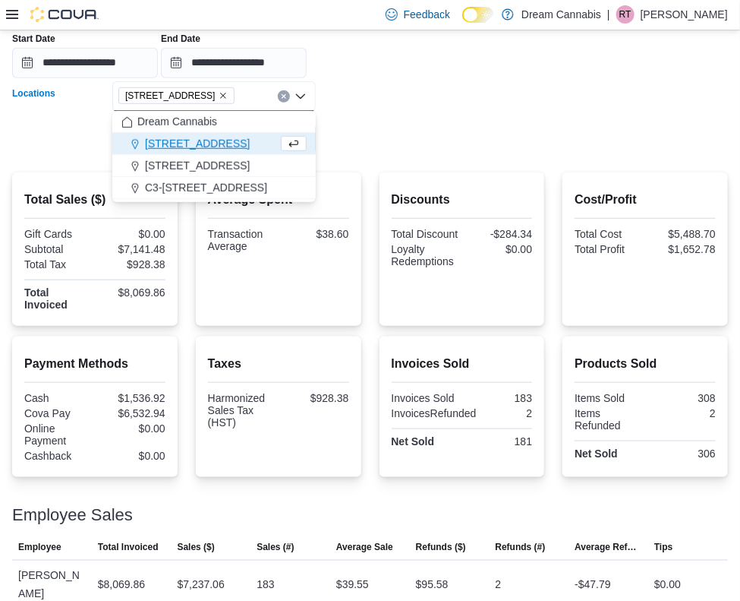
click at [379, 107] on form "**********" at bounding box center [370, 61] width 716 height 185
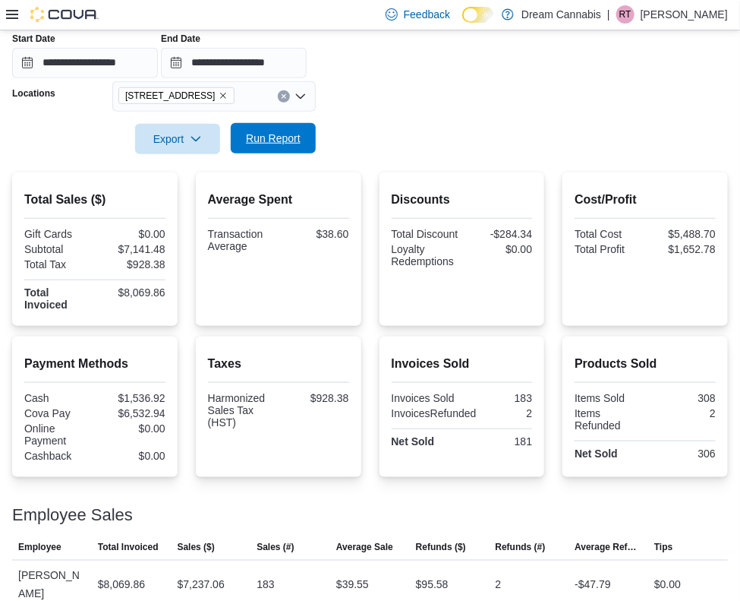
click at [285, 136] on span "Run Report" at bounding box center [273, 138] width 55 height 15
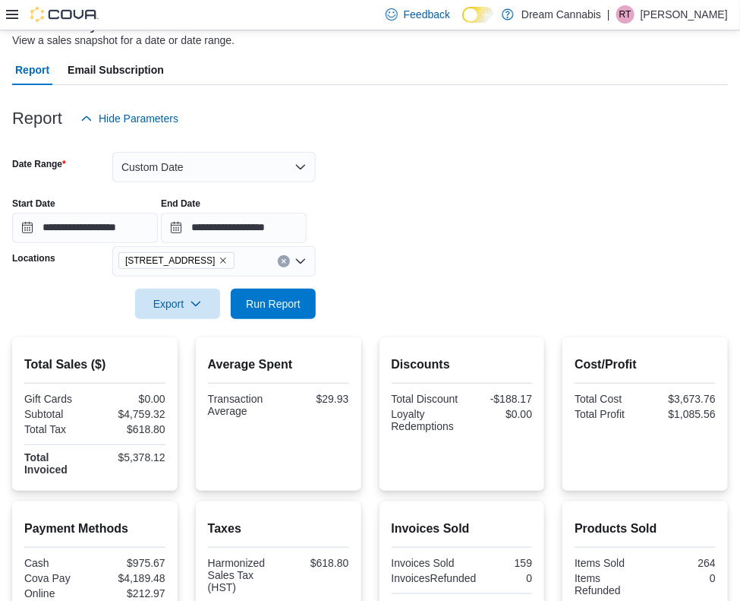
scroll to position [104, 0]
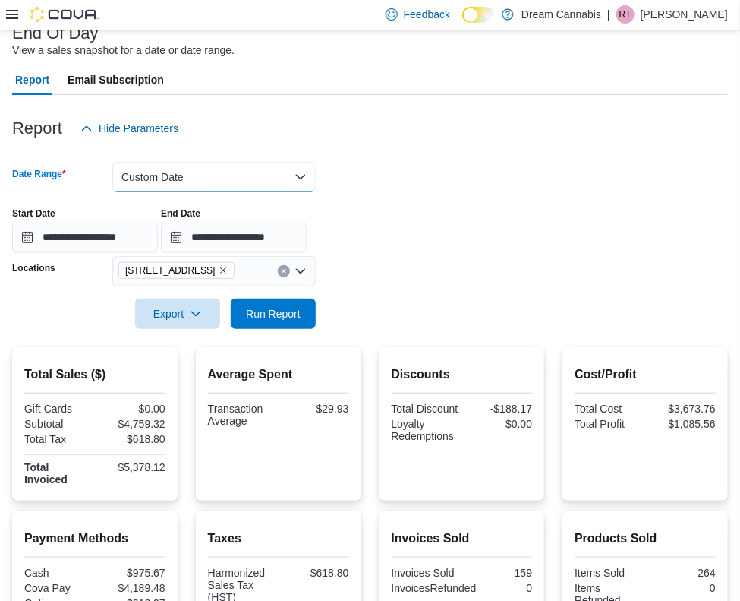
click at [241, 168] on button "Custom Date" at bounding box center [213, 177] width 203 height 30
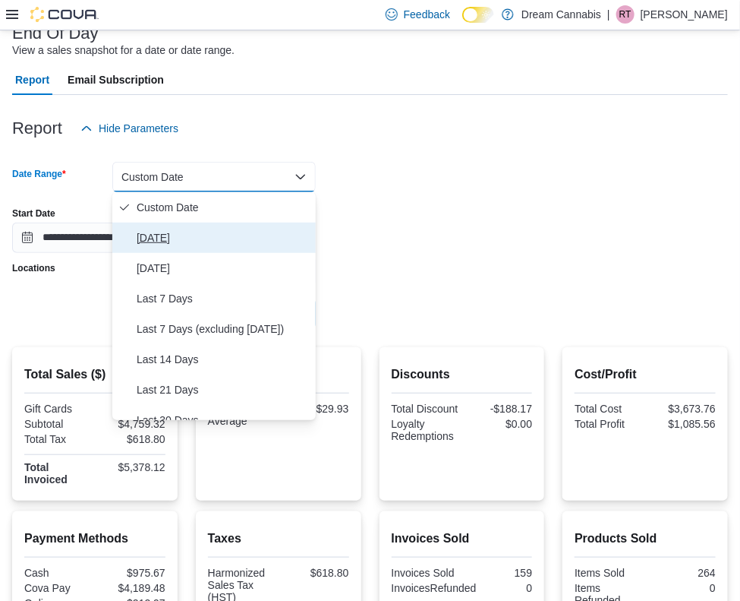
click at [187, 235] on span "Today" at bounding box center [223, 238] width 173 height 18
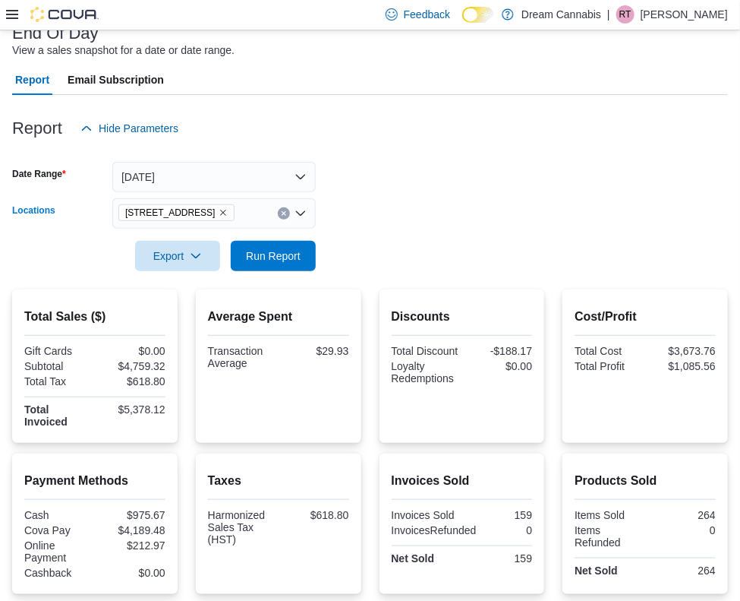
click at [228, 213] on icon "Remove 1B-250 Greenbank Rd from selection in this group" at bounding box center [223, 212] width 9 height 9
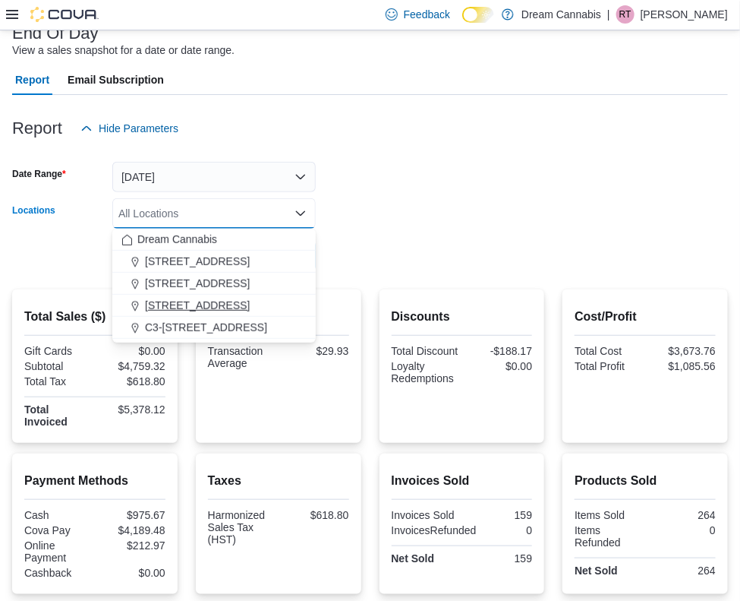
click at [210, 309] on span "5673 Osgoode Main St" at bounding box center [197, 305] width 105 height 15
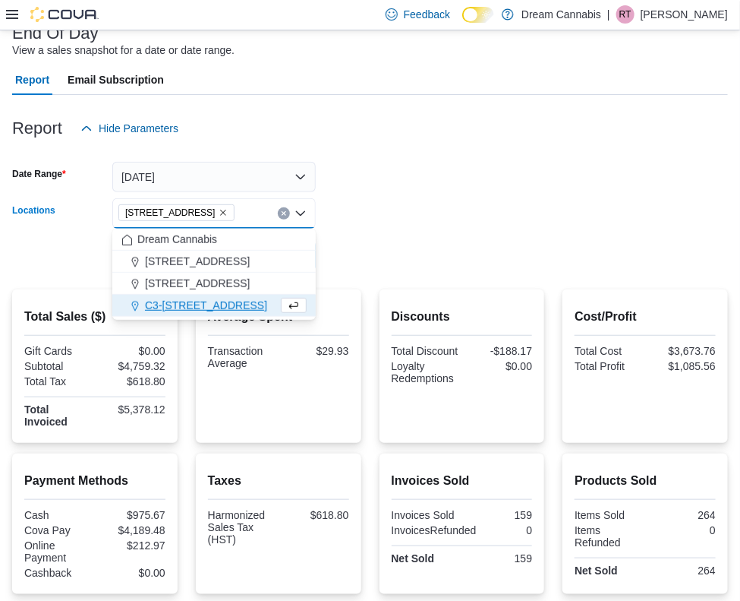
click at [427, 237] on div at bounding box center [370, 235] width 716 height 12
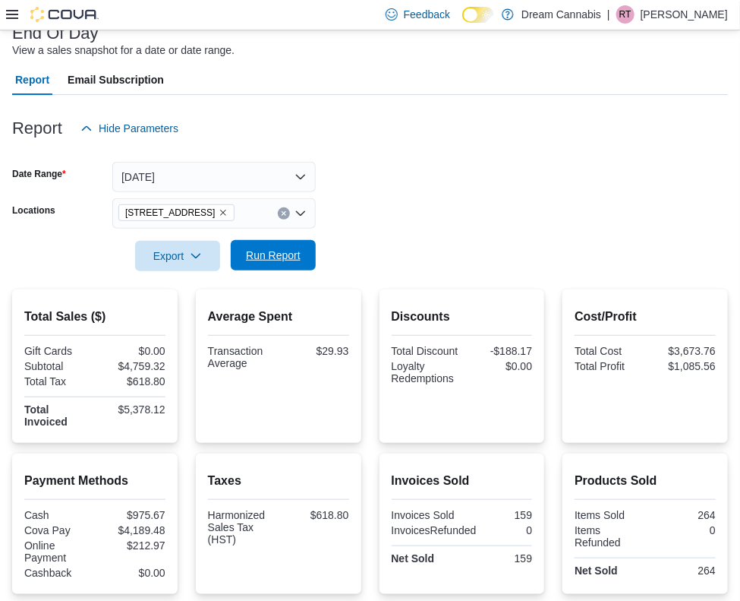
click at [268, 256] on span "Run Report" at bounding box center [273, 255] width 55 height 15
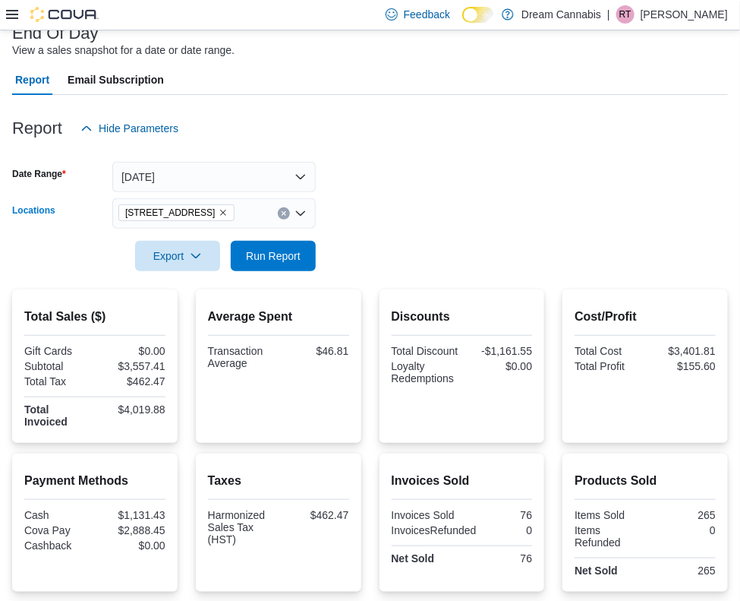
click at [228, 211] on icon "Remove 5673 Osgoode Main St from selection in this group" at bounding box center [223, 212] width 9 height 9
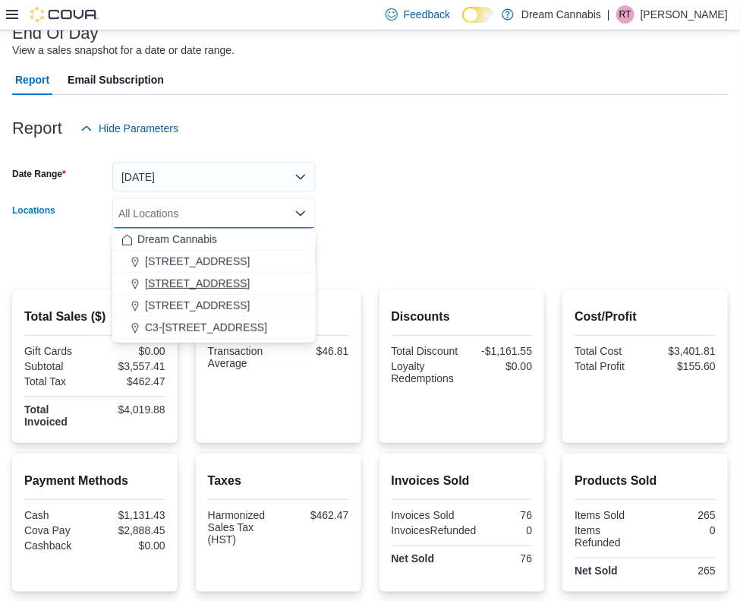
click at [191, 287] on span "290 King St W" at bounding box center [197, 283] width 105 height 15
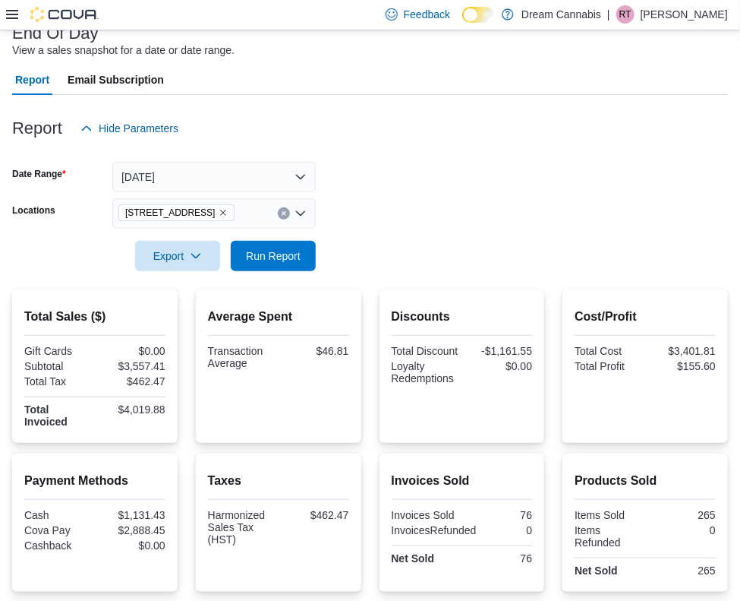
click at [401, 233] on div at bounding box center [370, 235] width 716 height 12
click at [296, 254] on span "Run Report" at bounding box center [273, 255] width 55 height 15
